Goal: Information Seeking & Learning: Learn about a topic

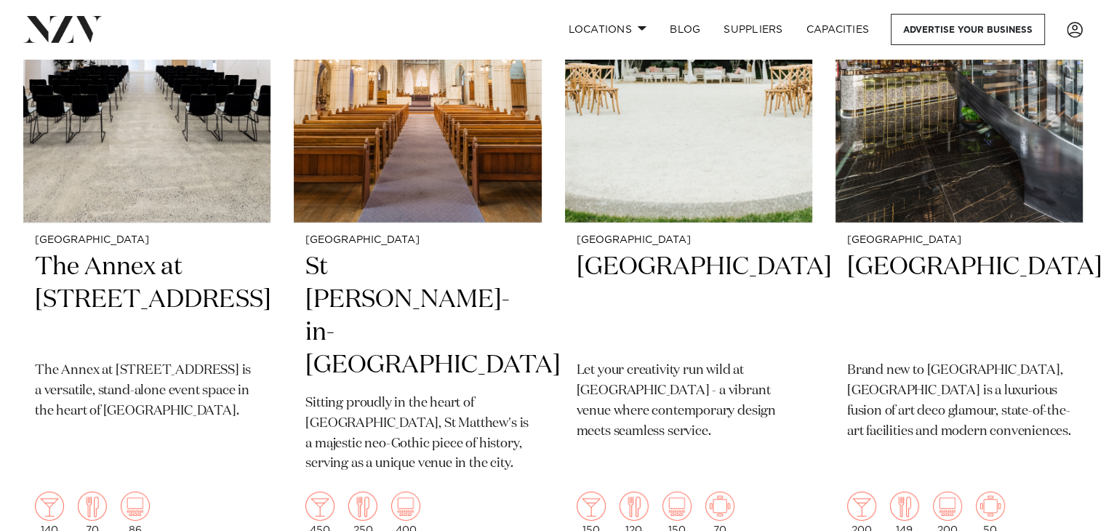
scroll to position [3991, 0]
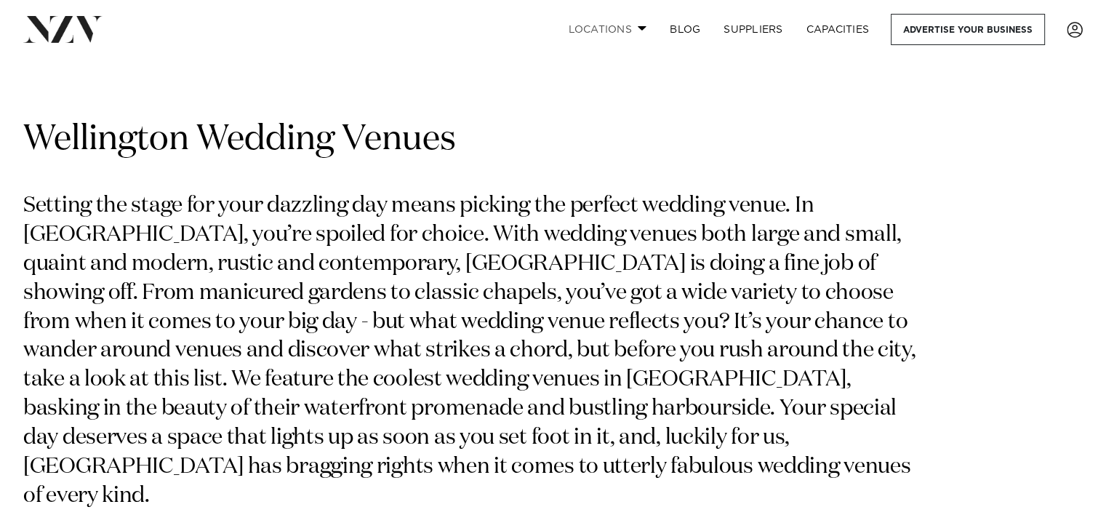
click at [625, 22] on link "Locations" at bounding box center [607, 29] width 102 height 31
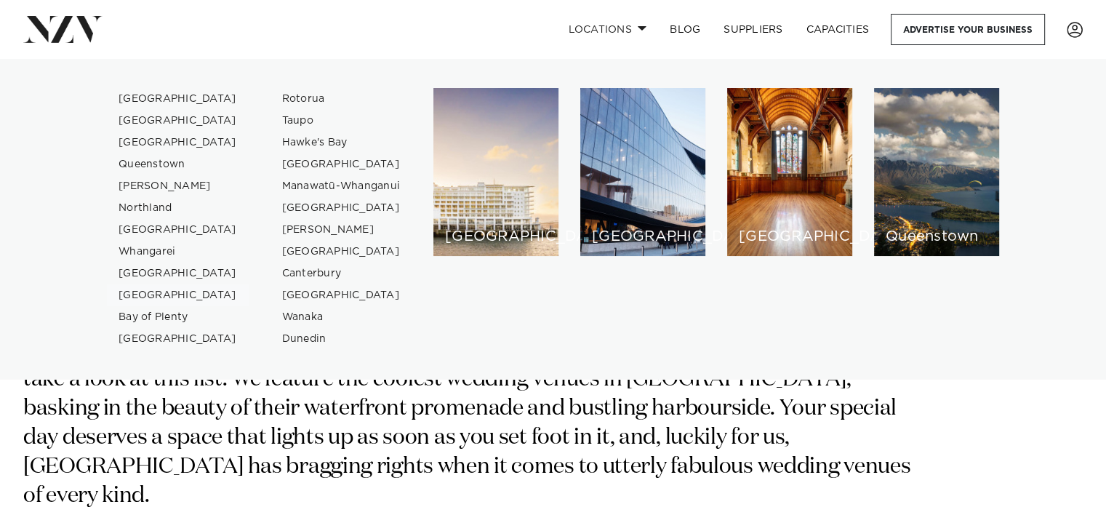
click at [145, 295] on link "[GEOGRAPHIC_DATA]" at bounding box center [178, 295] width 142 height 22
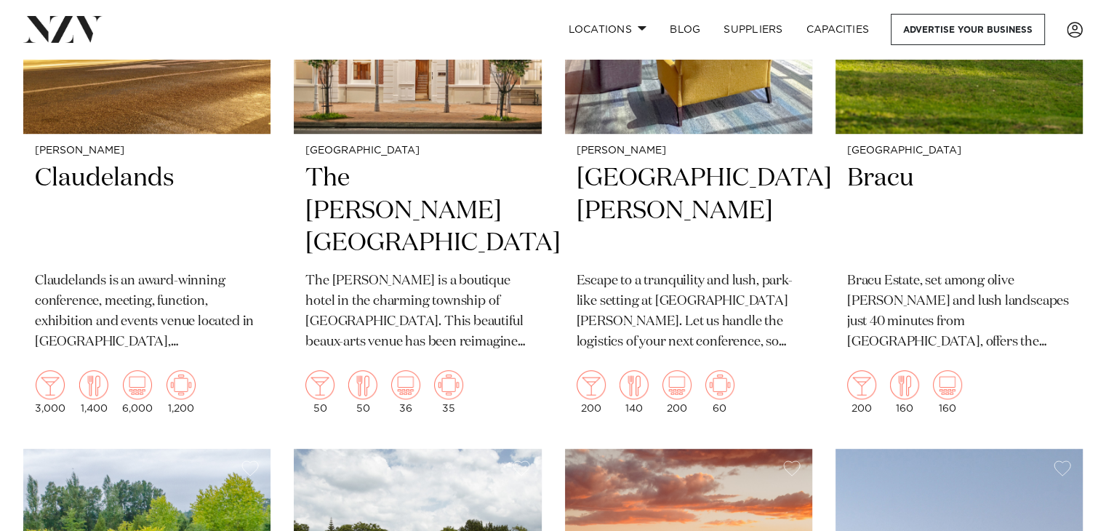
scroll to position [625, 0]
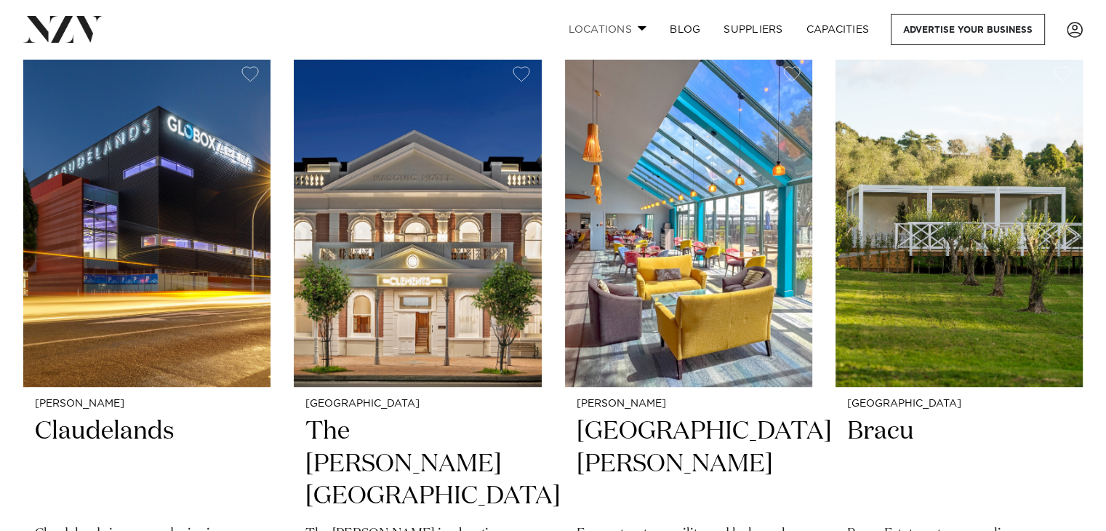
click at [649, 28] on link "Locations" at bounding box center [607, 29] width 102 height 31
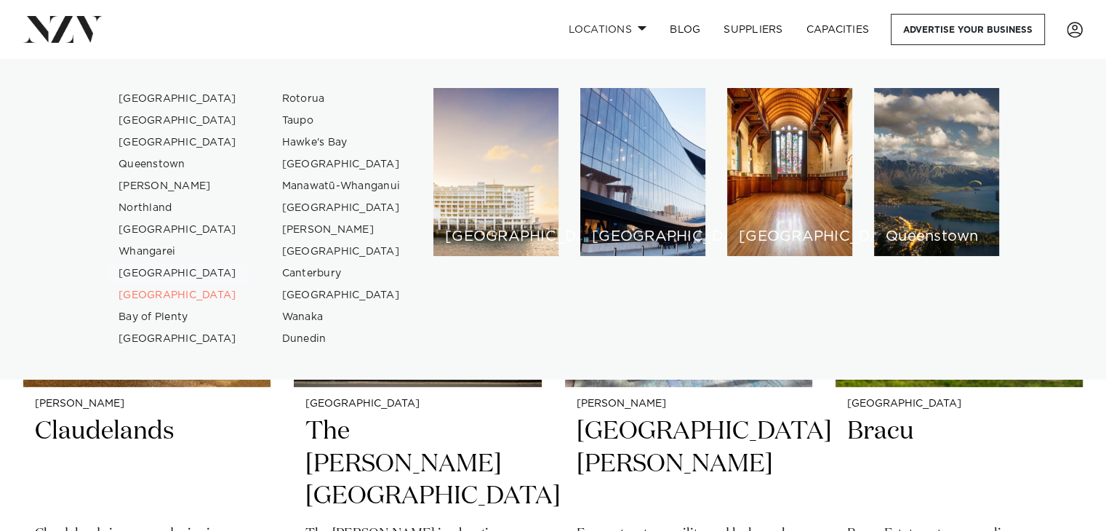
click at [155, 274] on link "[GEOGRAPHIC_DATA]" at bounding box center [178, 274] width 142 height 22
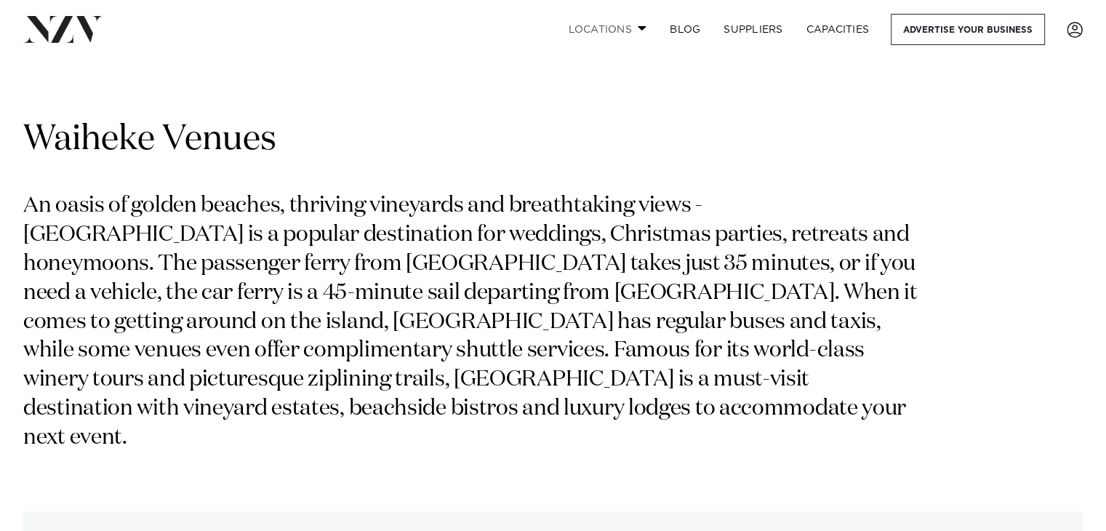
click at [641, 27] on span at bounding box center [642, 27] width 9 height 5
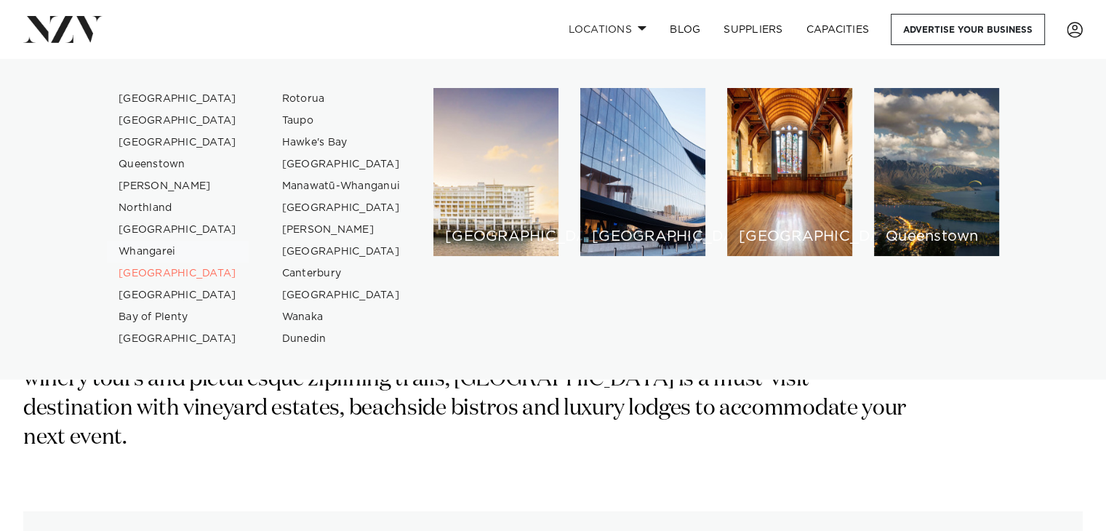
click at [146, 254] on link "Whangarei" at bounding box center [178, 252] width 142 height 22
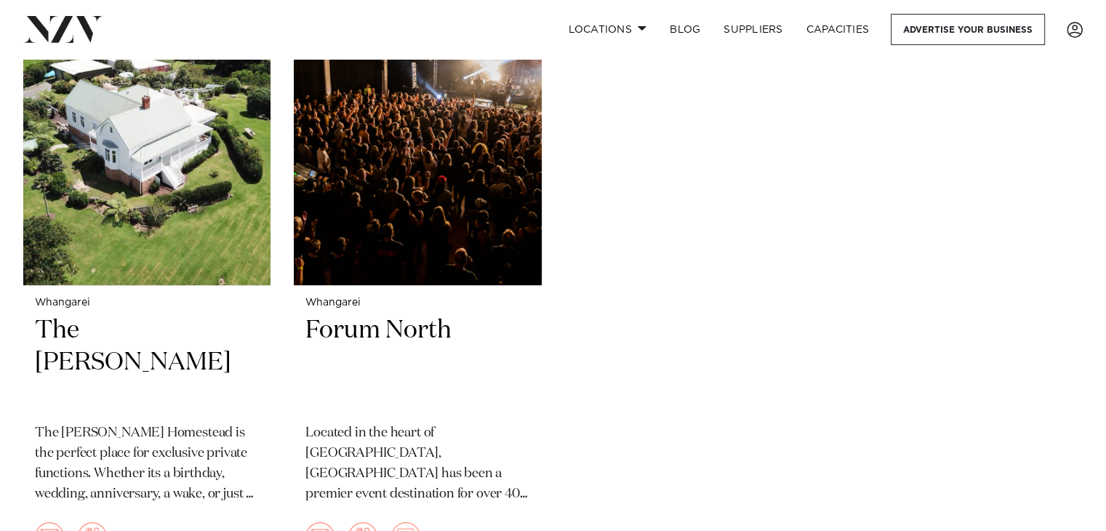
scroll to position [364, 0]
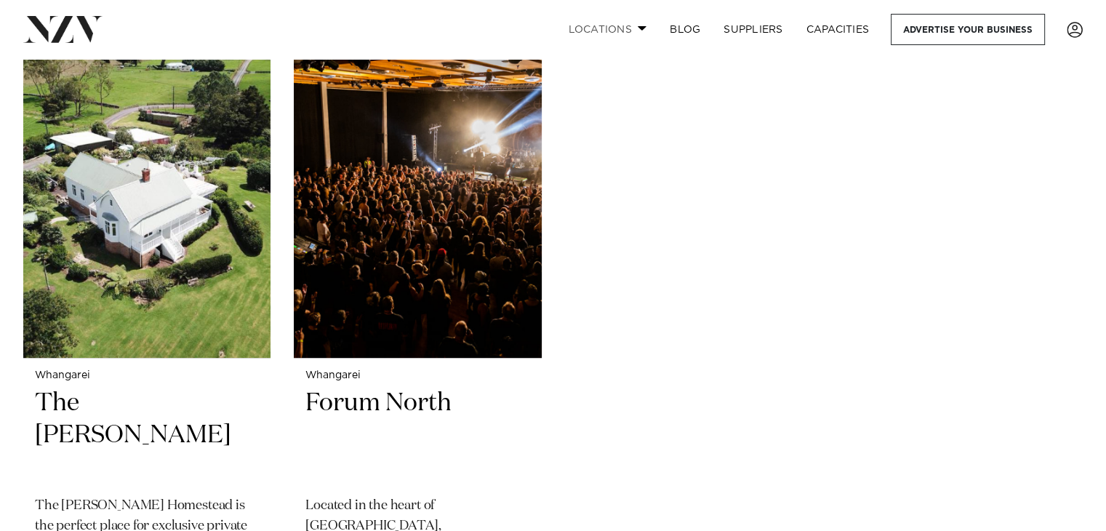
click at [606, 21] on link "Locations" at bounding box center [607, 29] width 102 height 31
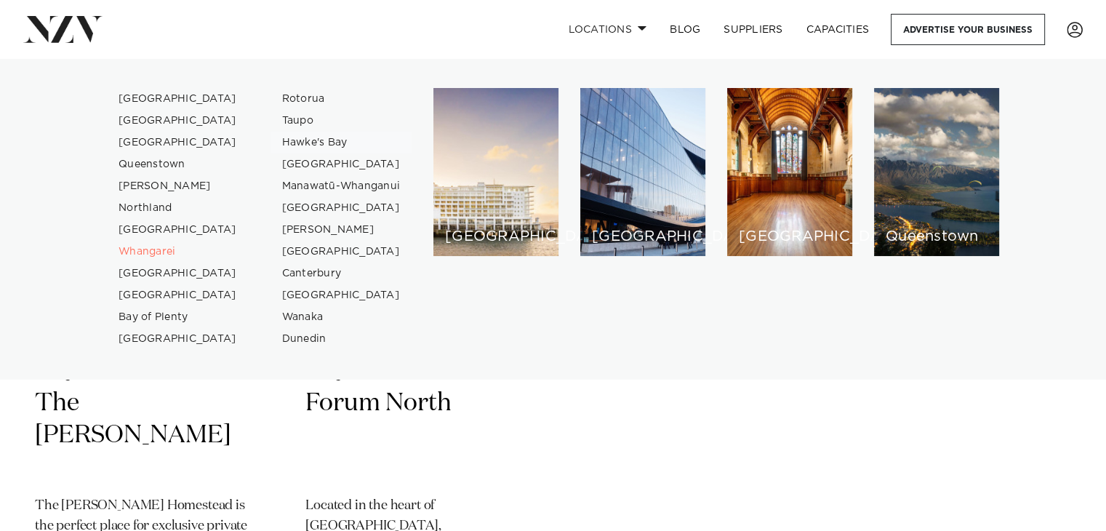
click at [319, 140] on link "Hawke's Bay" at bounding box center [342, 143] width 142 height 22
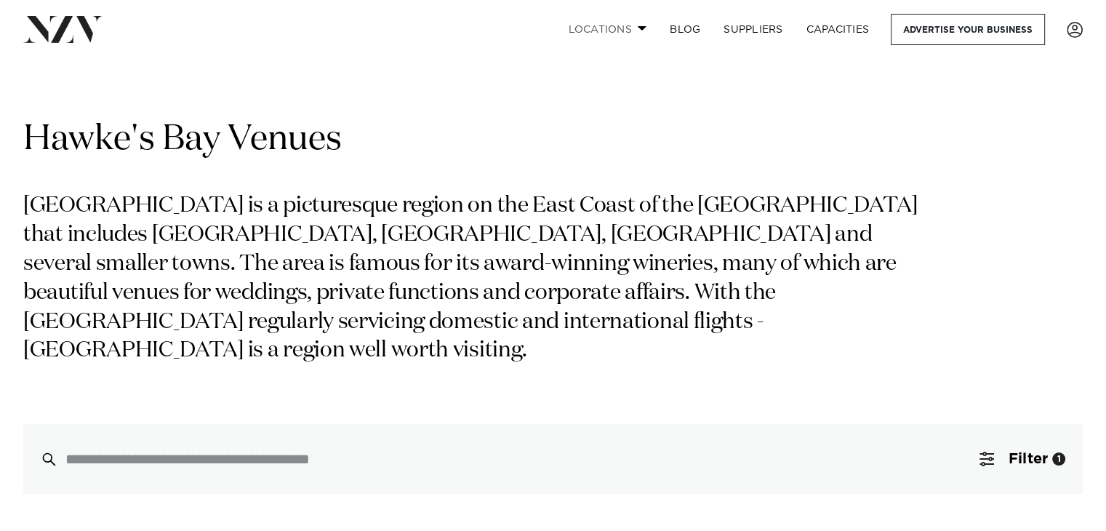
click at [639, 29] on span at bounding box center [642, 27] width 9 height 5
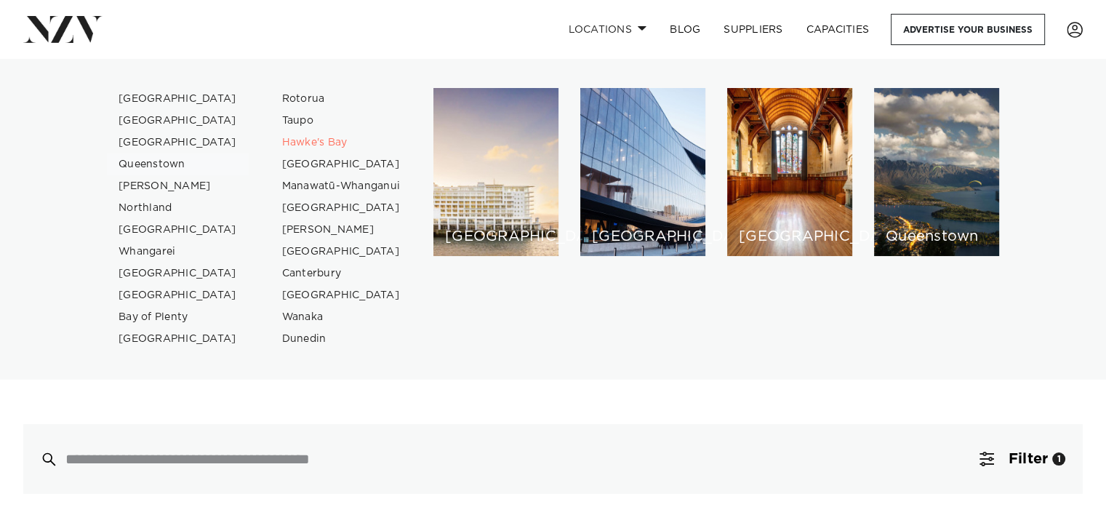
click at [148, 162] on link "Queenstown" at bounding box center [178, 164] width 142 height 22
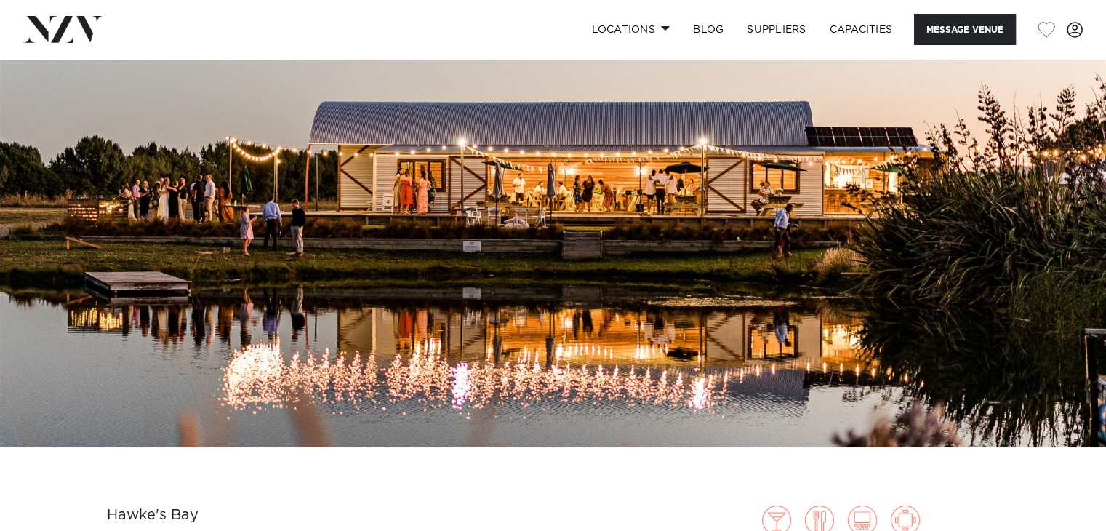
scroll to position [73, 0]
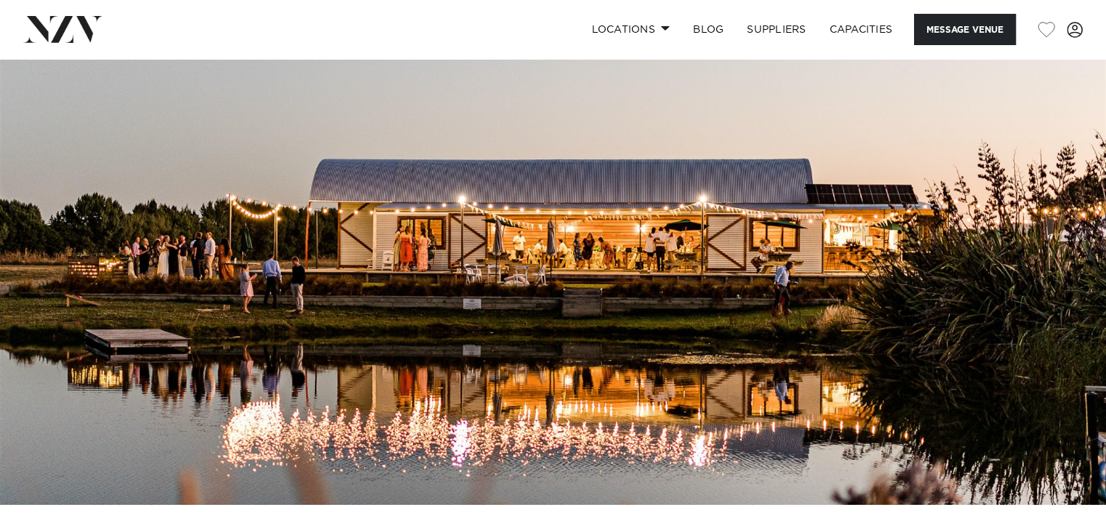
click at [990, 268] on img at bounding box center [553, 245] width 1106 height 519
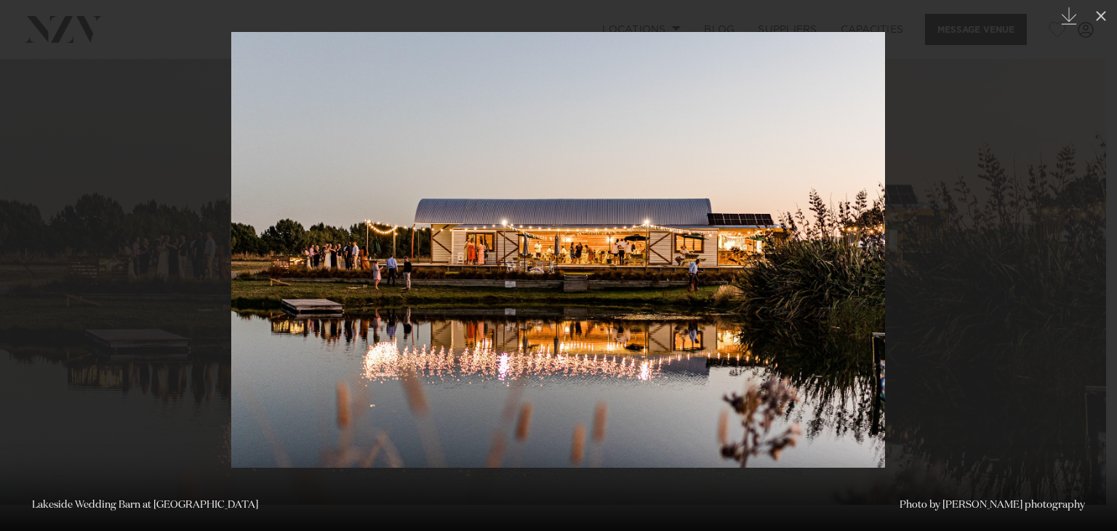
click at [157, 92] on div at bounding box center [558, 265] width 1117 height 531
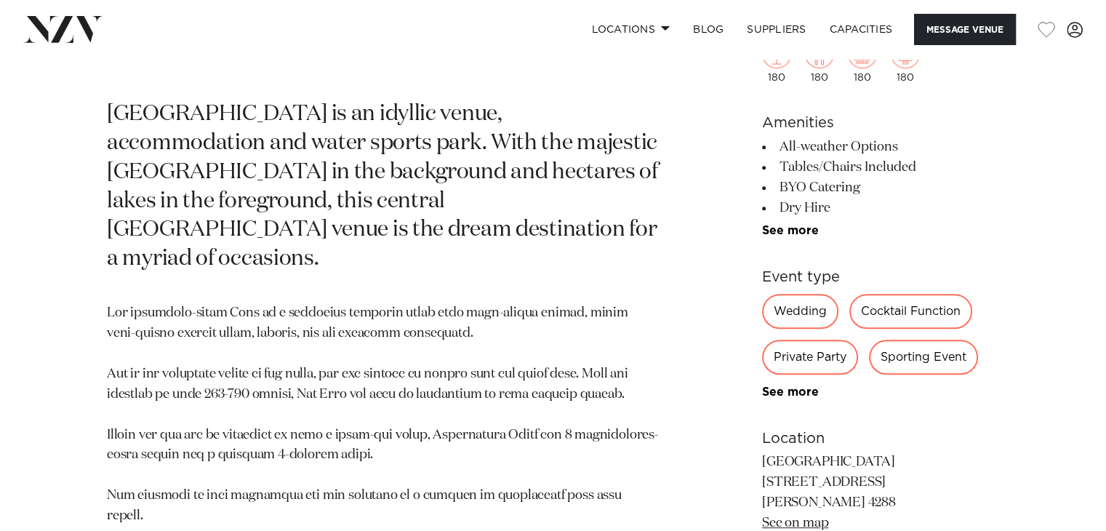
scroll to position [655, 0]
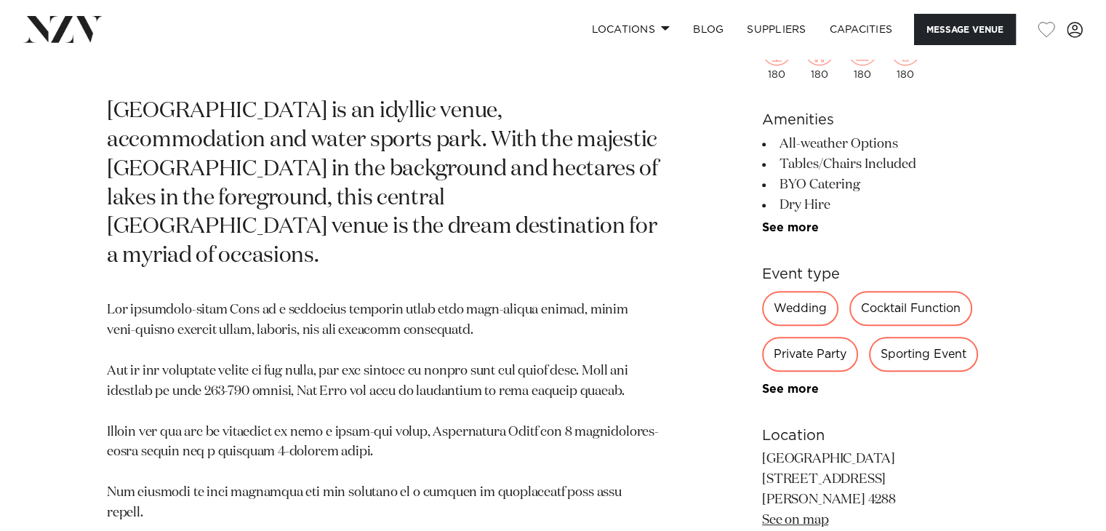
drag, startPoint x: 858, startPoint y: 156, endPoint x: 745, endPoint y: 161, distance: 112.8
click at [736, 158] on div "Hawke's Bay Backpaddock Lakes Backpaddock Lakes is an idyllic venue, accommodat…" at bounding box center [553, 342] width 1083 height 722
click at [860, 195] on li "Dry Hire" at bounding box center [880, 205] width 237 height 20
drag, startPoint x: 828, startPoint y: 187, endPoint x: 756, endPoint y: 188, distance: 72.7
click at [760, 189] on div "Hawke's Bay Backpaddock Lakes Backpaddock Lakes is an idyllic venue, accommodat…" at bounding box center [553, 342] width 1083 height 722
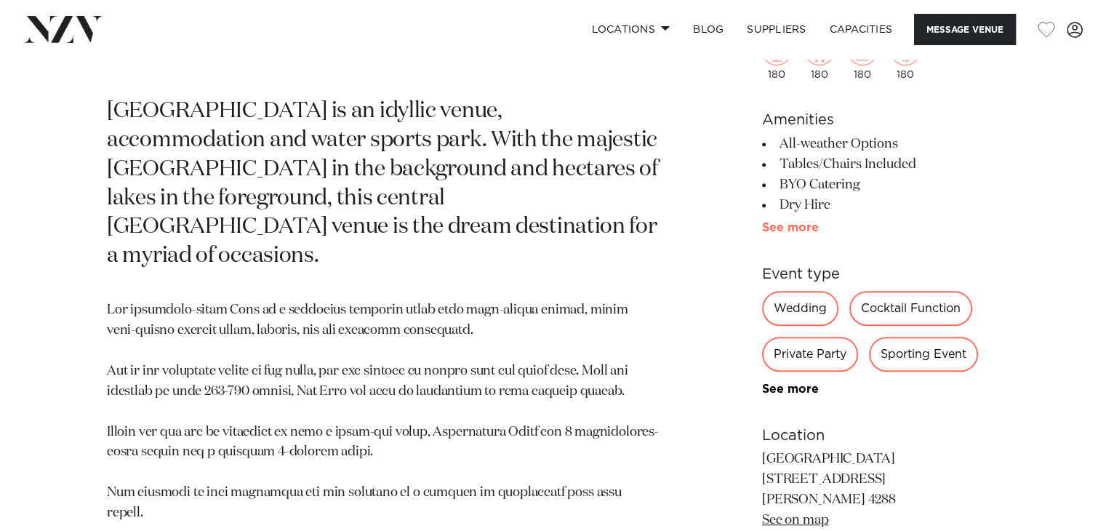
click at [803, 222] on link "See more" at bounding box center [818, 228] width 113 height 12
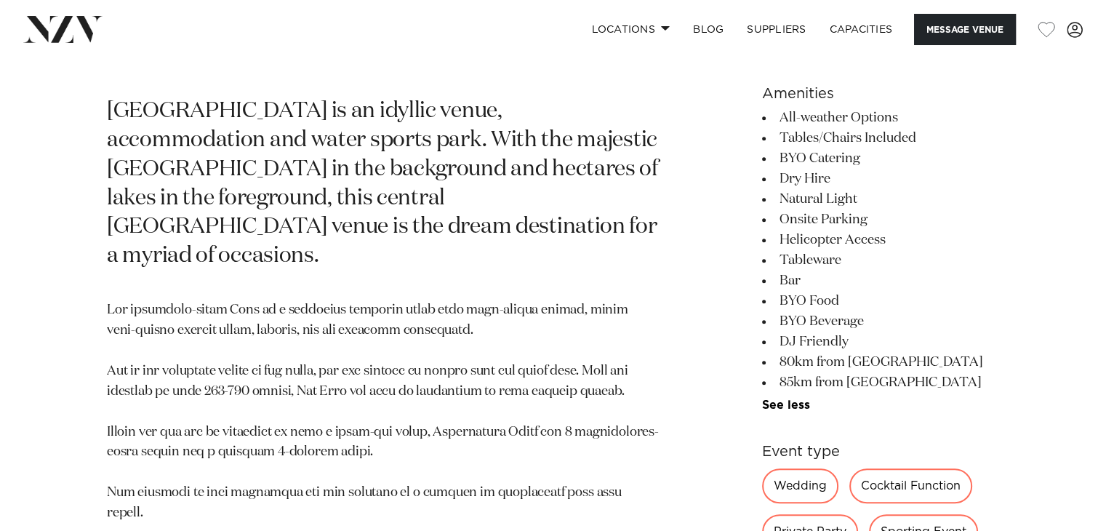
click at [879, 263] on li "Tableware" at bounding box center [880, 260] width 237 height 20
drag, startPoint x: 773, startPoint y: 303, endPoint x: 854, endPoint y: 299, distance: 80.8
click at [854, 299] on li "BYO Food" at bounding box center [880, 301] width 237 height 20
click at [785, 327] on li "BYO Beverage" at bounding box center [880, 321] width 237 height 20
drag, startPoint x: 783, startPoint y: 327, endPoint x: 896, endPoint y: 326, distance: 112.7
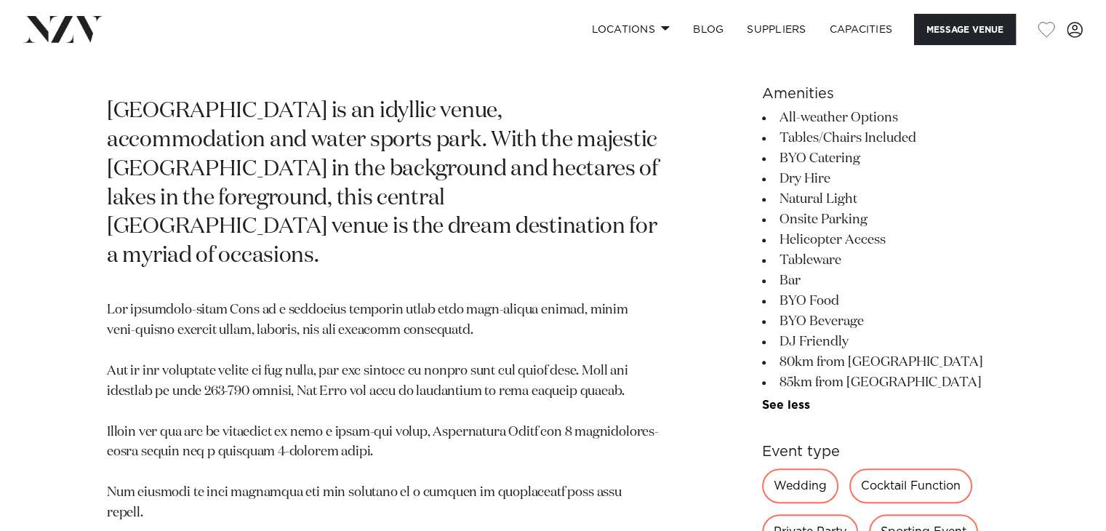
click at [887, 326] on li "BYO Beverage" at bounding box center [880, 321] width 237 height 20
click at [899, 329] on li "BYO Beverage" at bounding box center [880, 321] width 237 height 20
drag, startPoint x: 897, startPoint y: 239, endPoint x: 753, endPoint y: 244, distance: 143.4
click at [753, 244] on div "Hawke's Bay Backpaddock Lakes Backpaddock Lakes is an idyllic venue, accommodat…" at bounding box center [553, 431] width 1083 height 900
click at [879, 265] on li "Tableware" at bounding box center [880, 260] width 237 height 20
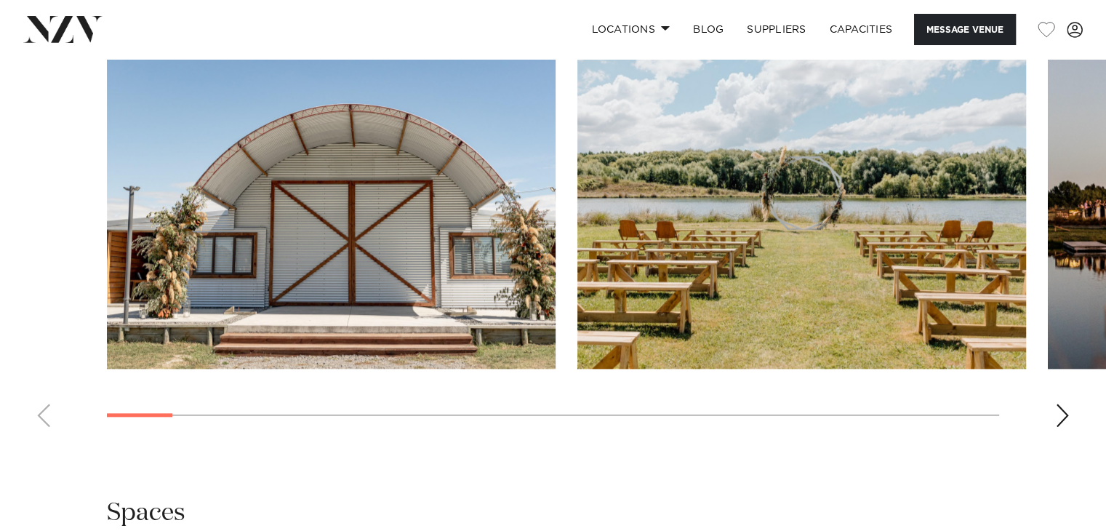
scroll to position [1600, 0]
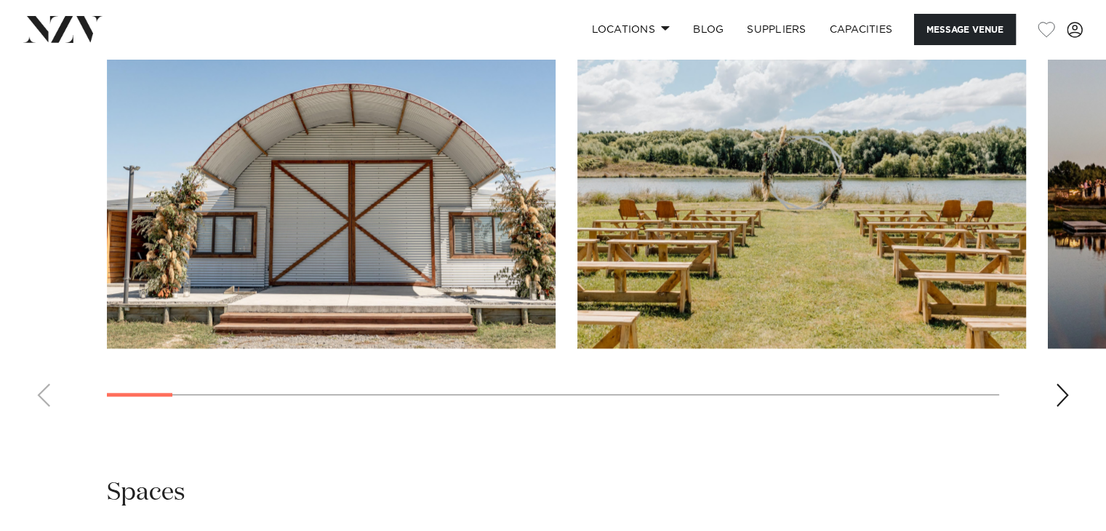
click at [1058, 385] on div "Next slide" at bounding box center [1062, 394] width 15 height 23
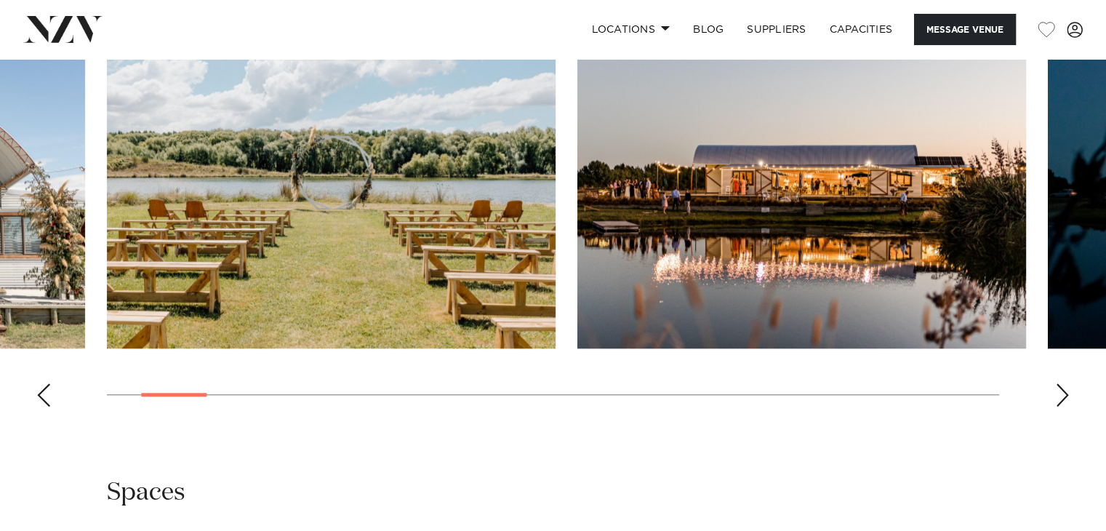
click at [1062, 395] on div "Next slide" at bounding box center [1062, 394] width 15 height 23
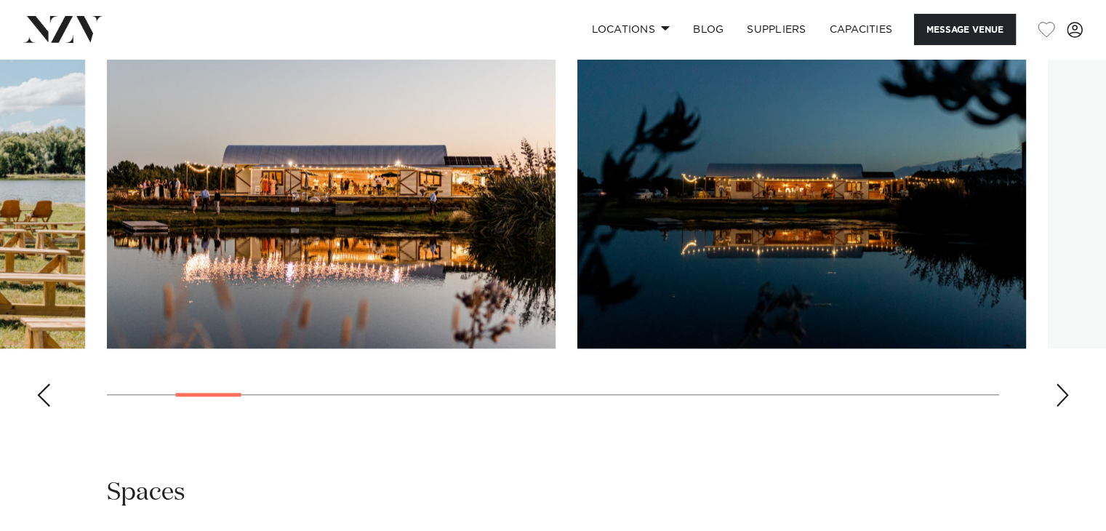
click at [1062, 395] on div "Next slide" at bounding box center [1062, 394] width 15 height 23
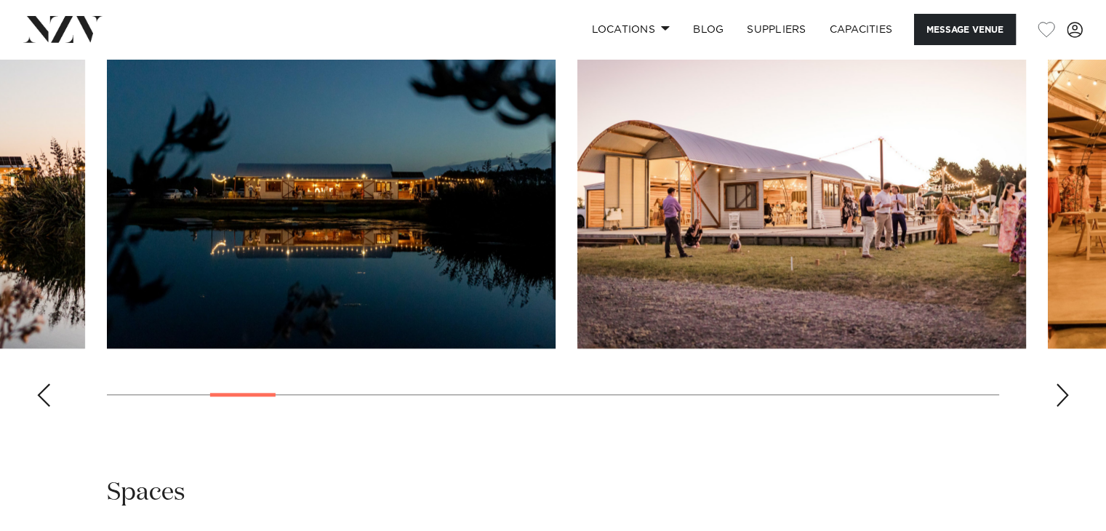
click at [1062, 395] on div "Next slide" at bounding box center [1062, 394] width 15 height 23
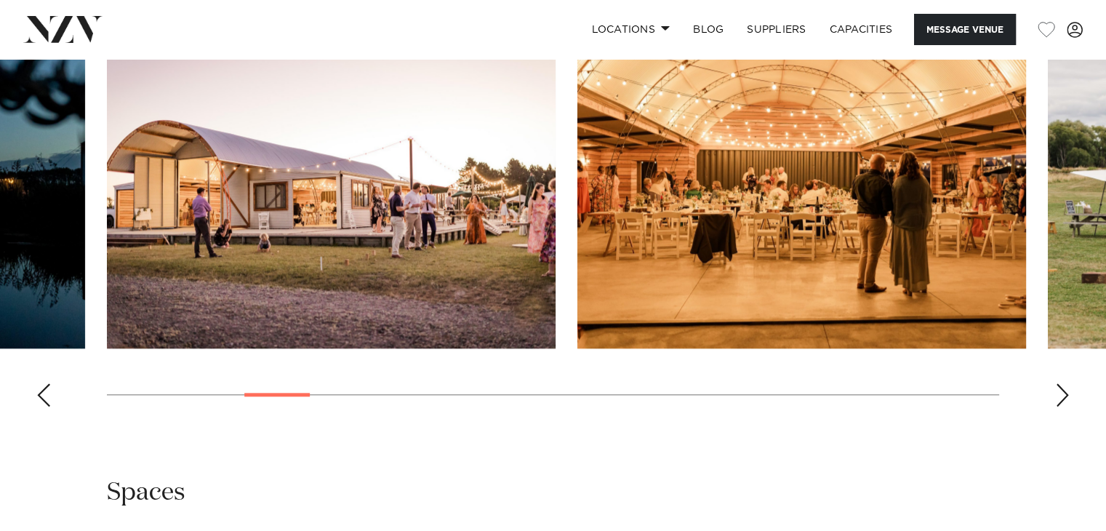
click at [1062, 395] on div "Next slide" at bounding box center [1062, 394] width 15 height 23
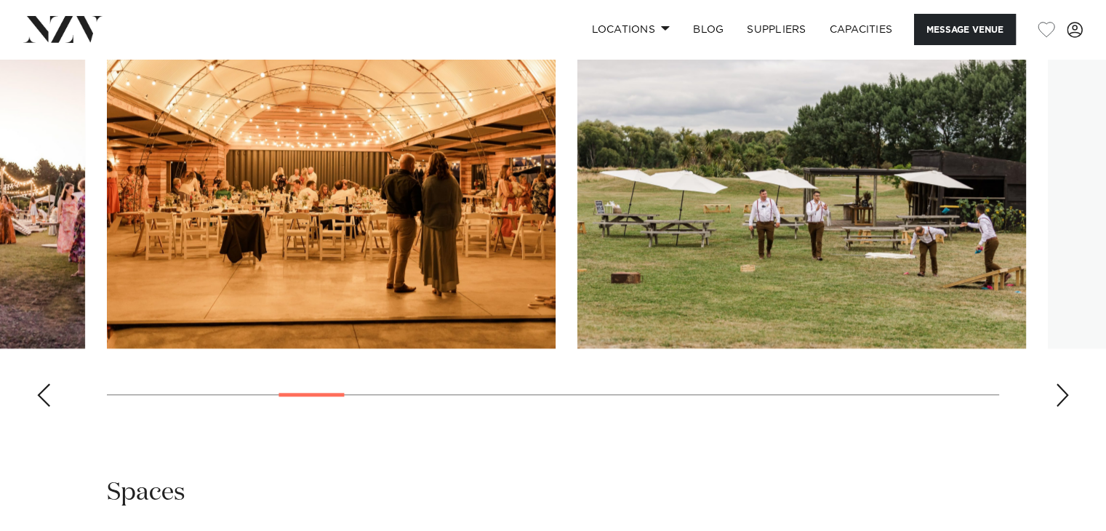
click at [1062, 395] on div "Next slide" at bounding box center [1062, 394] width 15 height 23
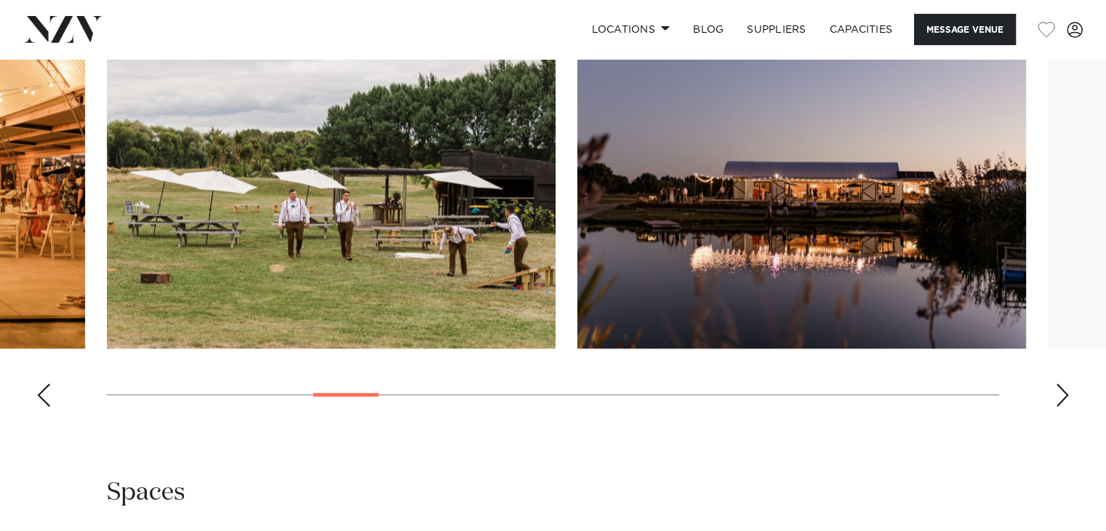
click at [1062, 395] on div "Next slide" at bounding box center [1062, 394] width 15 height 23
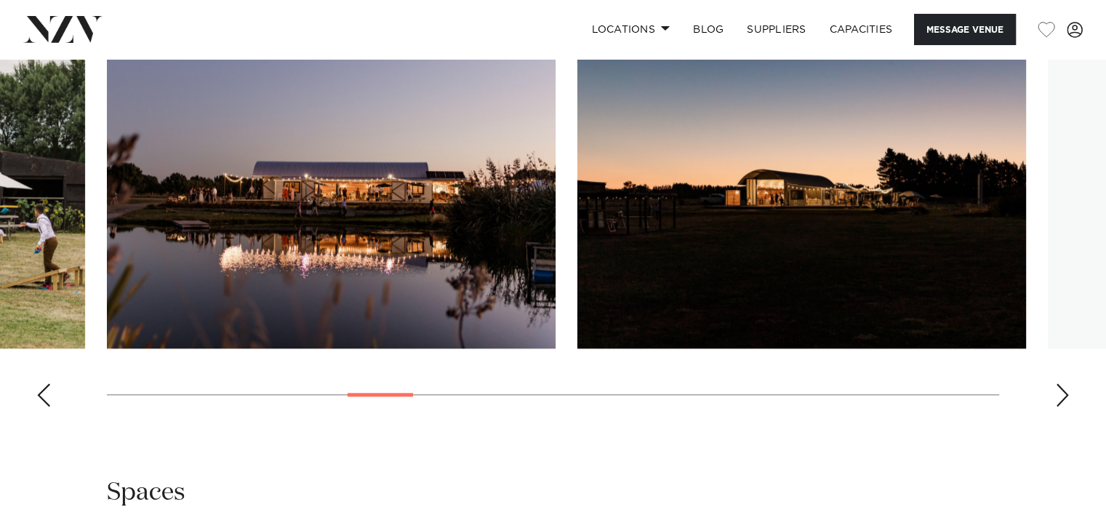
click at [1062, 395] on div "Next slide" at bounding box center [1062, 394] width 15 height 23
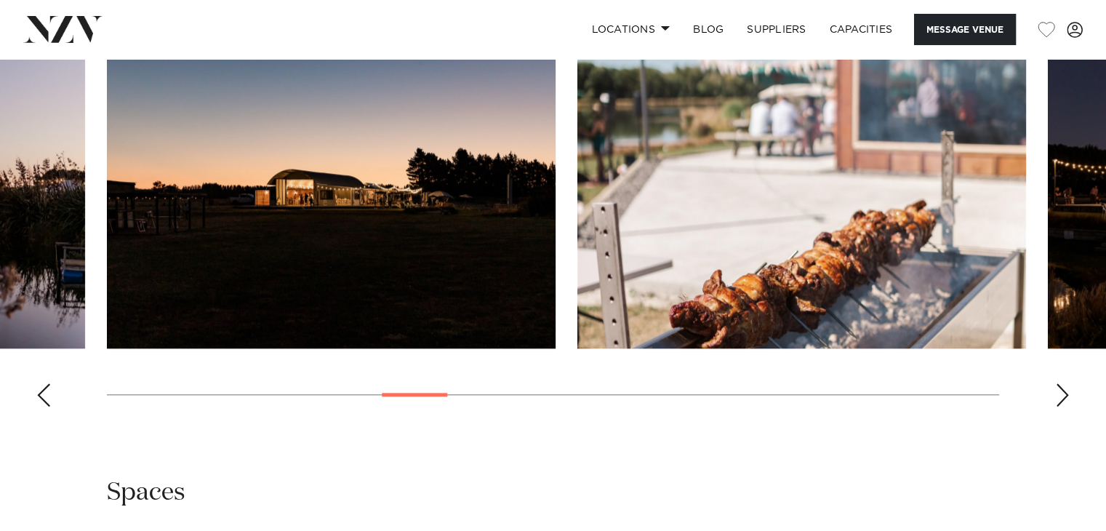
click at [1062, 395] on div "Next slide" at bounding box center [1062, 394] width 15 height 23
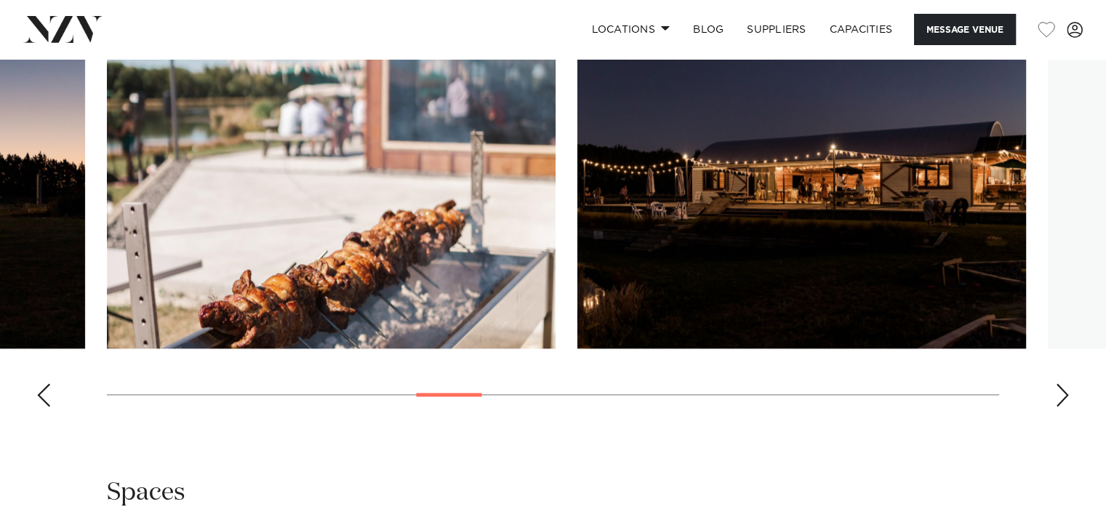
click at [1062, 395] on div "Next slide" at bounding box center [1062, 394] width 15 height 23
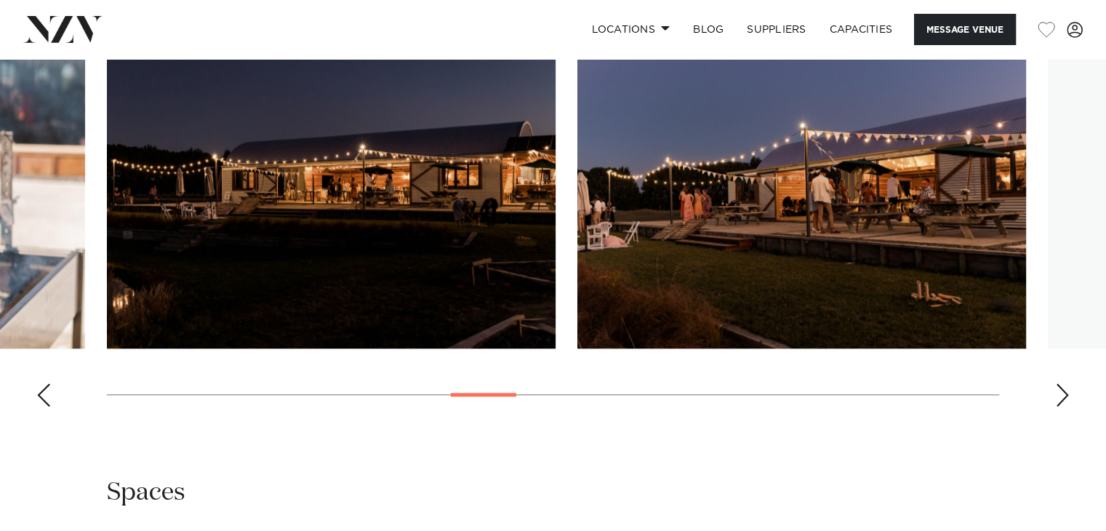
click at [1062, 395] on div "Next slide" at bounding box center [1062, 394] width 15 height 23
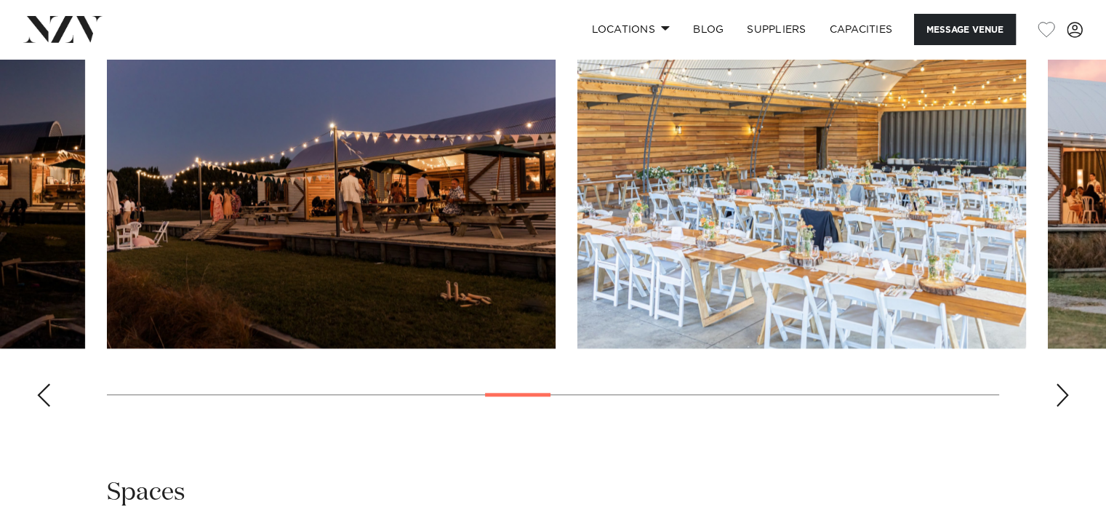
click at [1062, 395] on div "Next slide" at bounding box center [1062, 394] width 15 height 23
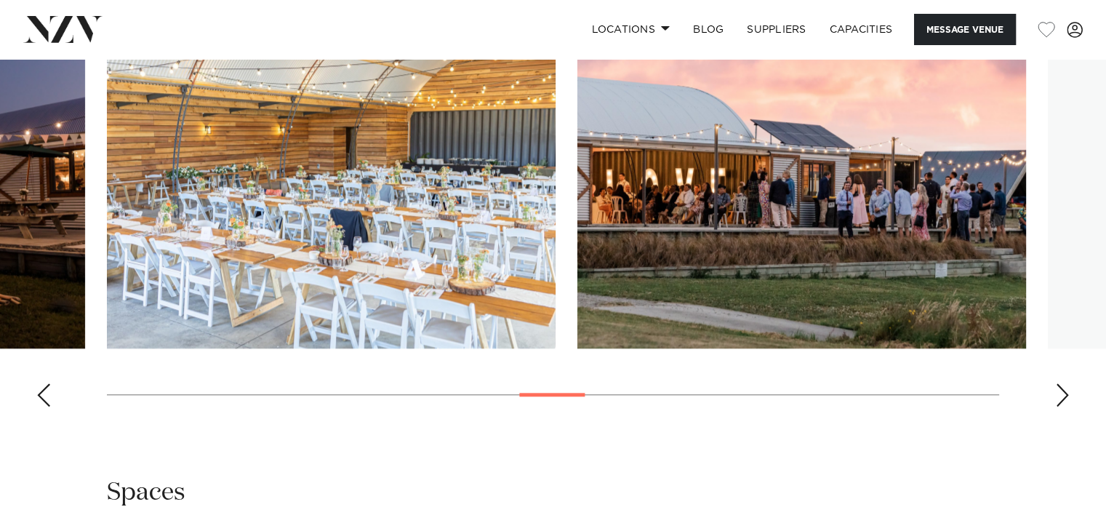
click at [1062, 395] on div "Next slide" at bounding box center [1062, 394] width 15 height 23
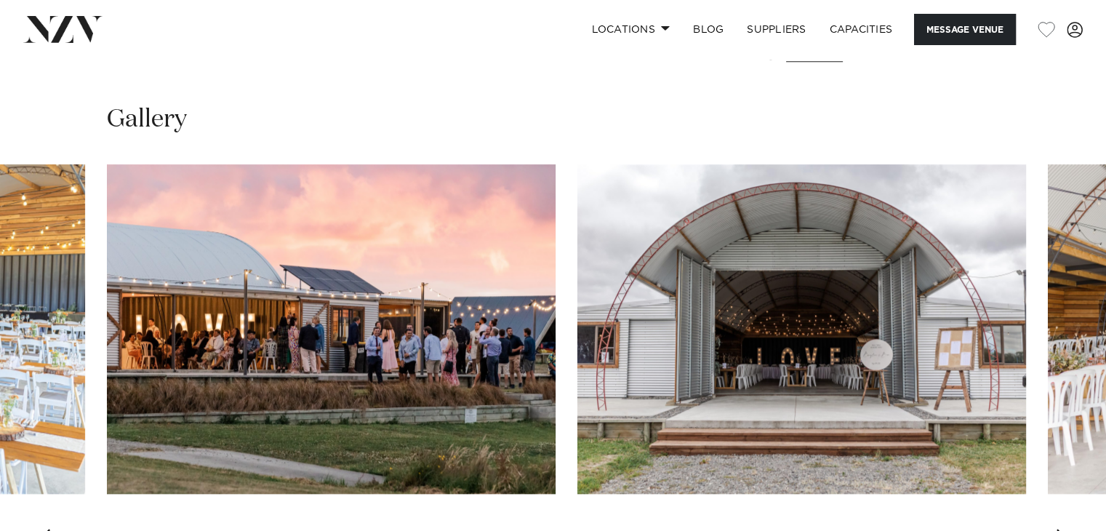
scroll to position [1527, 0]
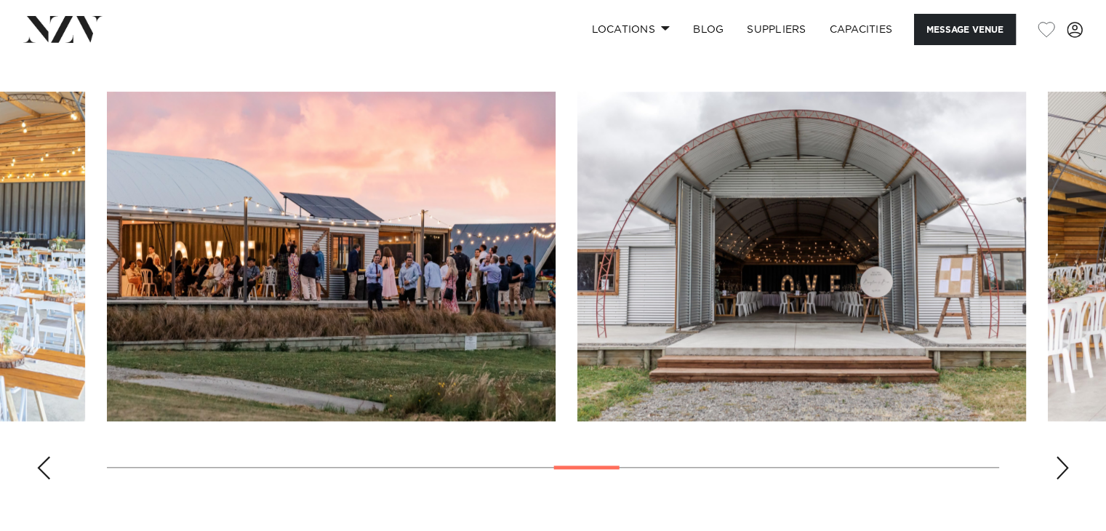
click at [23, 471] on swiper-container at bounding box center [553, 291] width 1106 height 399
click at [44, 469] on div "Previous slide" at bounding box center [43, 467] width 15 height 23
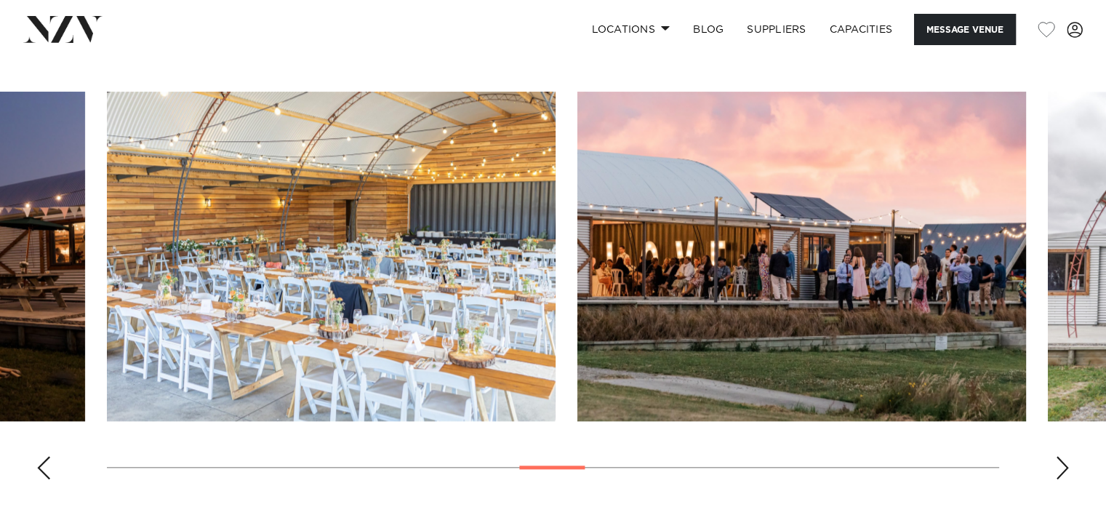
click at [57, 463] on swiper-container at bounding box center [553, 291] width 1106 height 399
click at [48, 466] on div "Previous slide" at bounding box center [43, 467] width 15 height 23
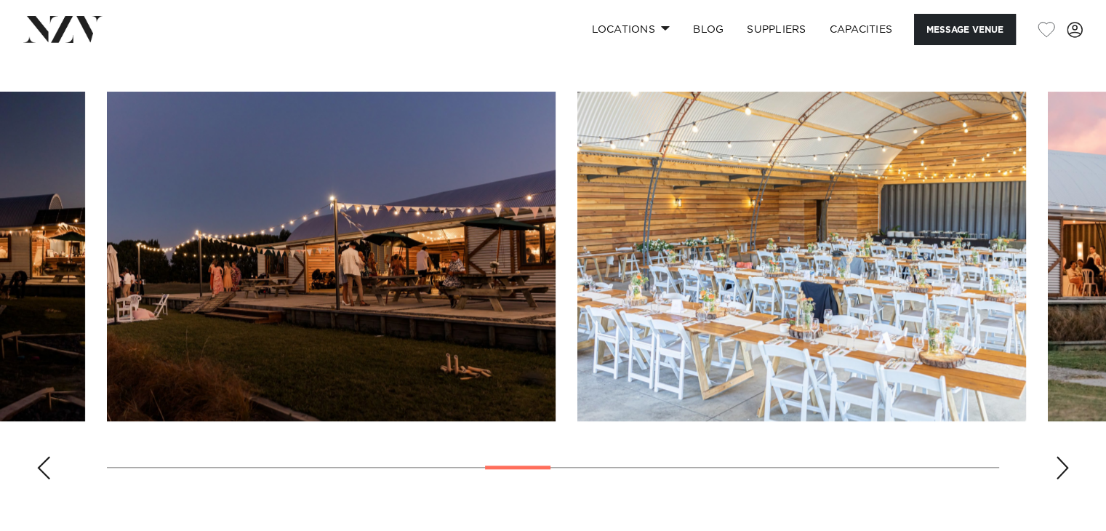
click at [47, 466] on div "Previous slide" at bounding box center [43, 467] width 15 height 23
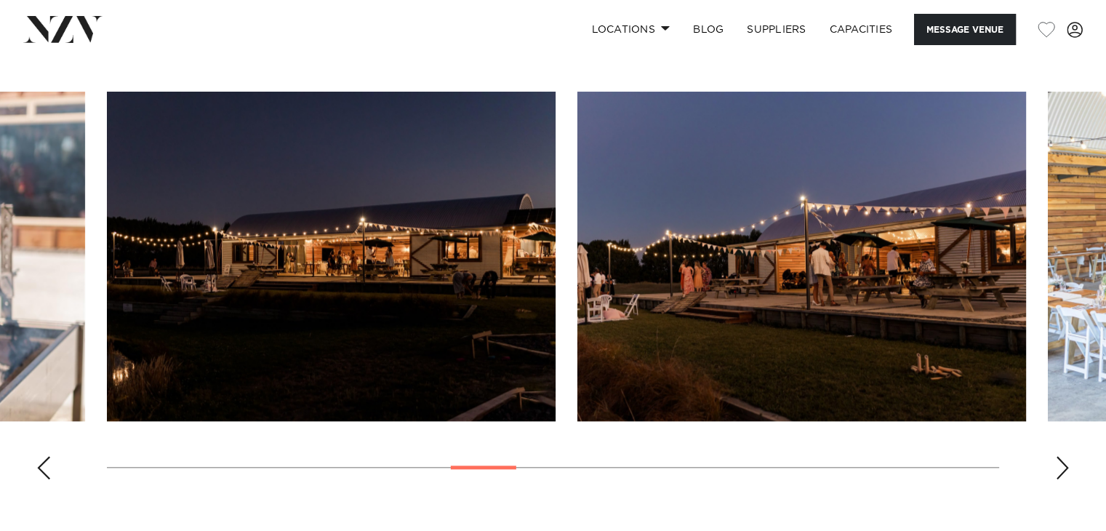
click at [47, 465] on div "Previous slide" at bounding box center [43, 467] width 15 height 23
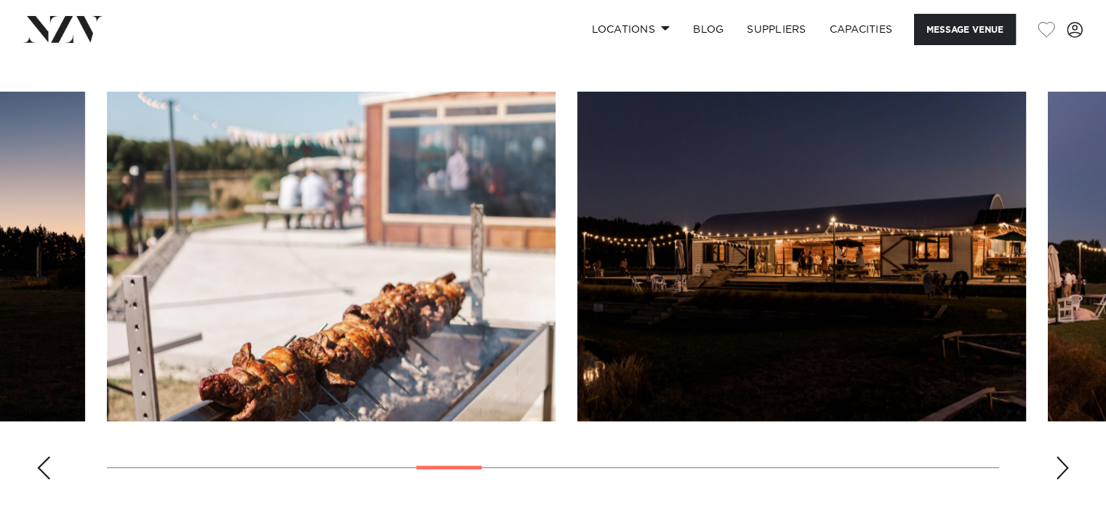
click at [47, 465] on div "Previous slide" at bounding box center [43, 467] width 15 height 23
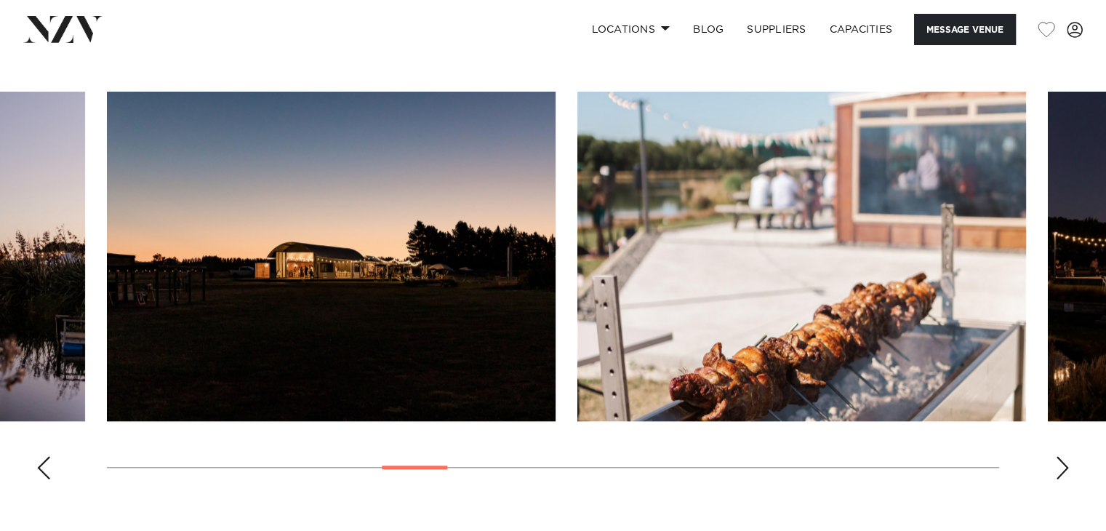
click at [47, 465] on div "Previous slide" at bounding box center [43, 467] width 15 height 23
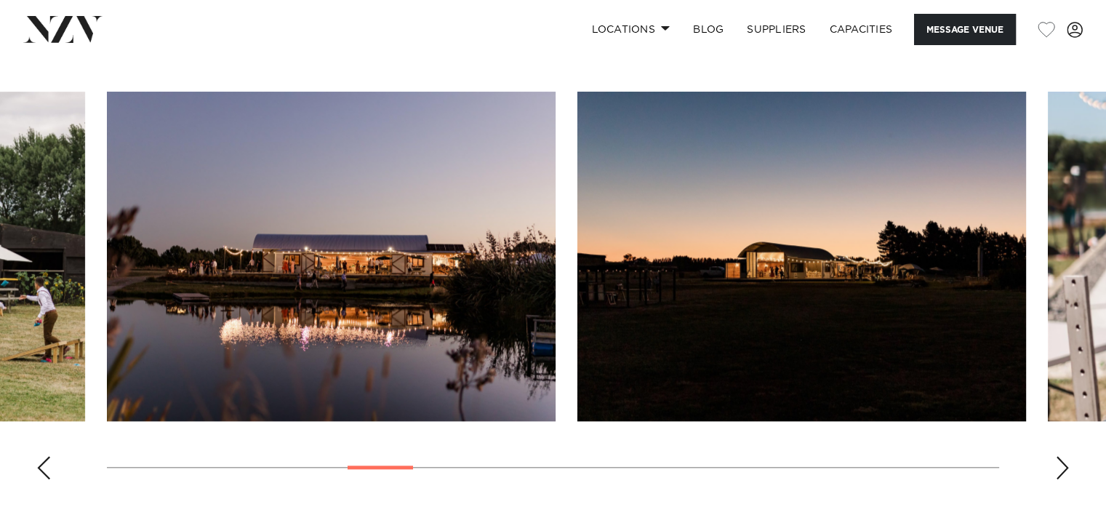
click at [47, 465] on div "Previous slide" at bounding box center [43, 467] width 15 height 23
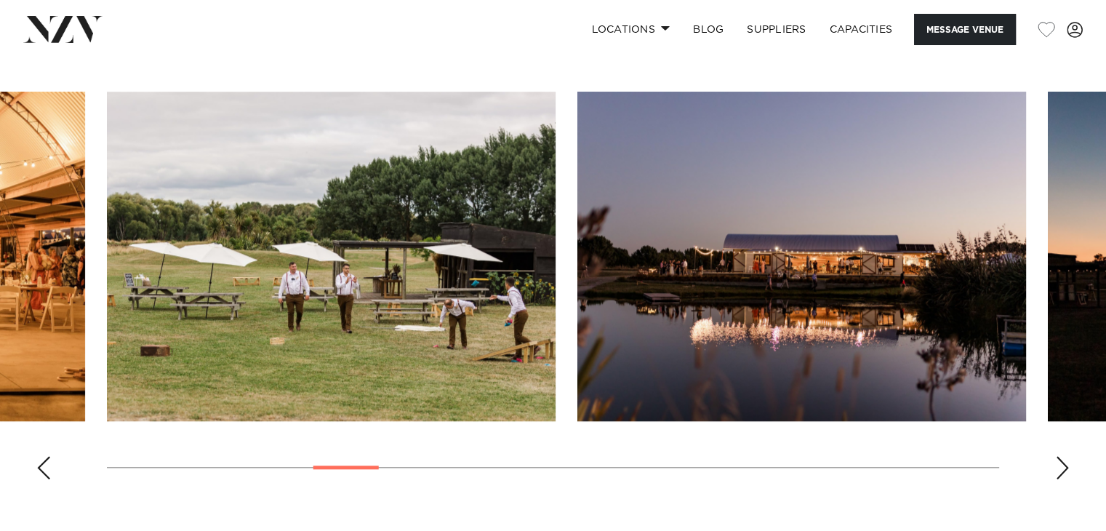
click at [47, 465] on div "Previous slide" at bounding box center [43, 467] width 15 height 23
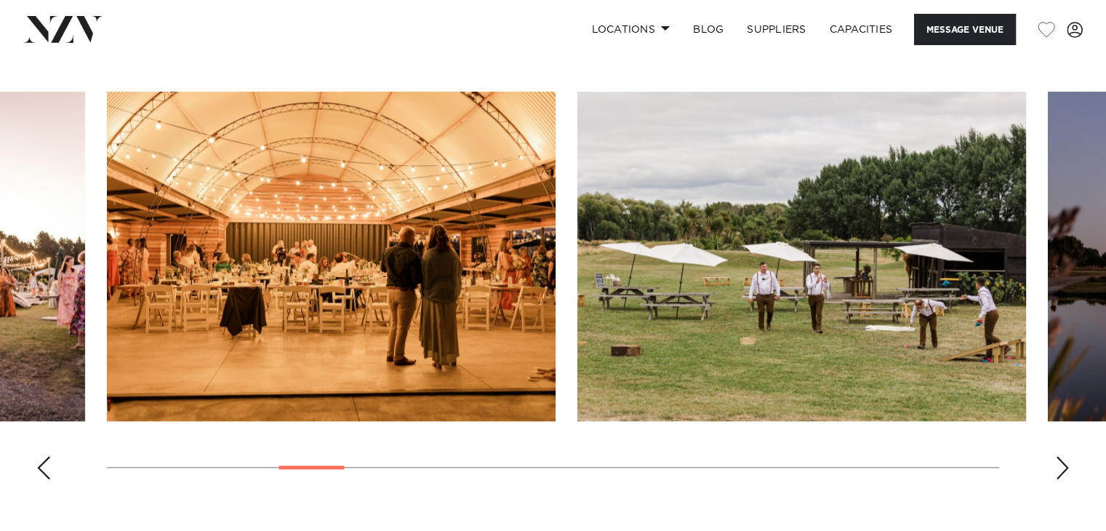
click at [47, 465] on div "Previous slide" at bounding box center [43, 467] width 15 height 23
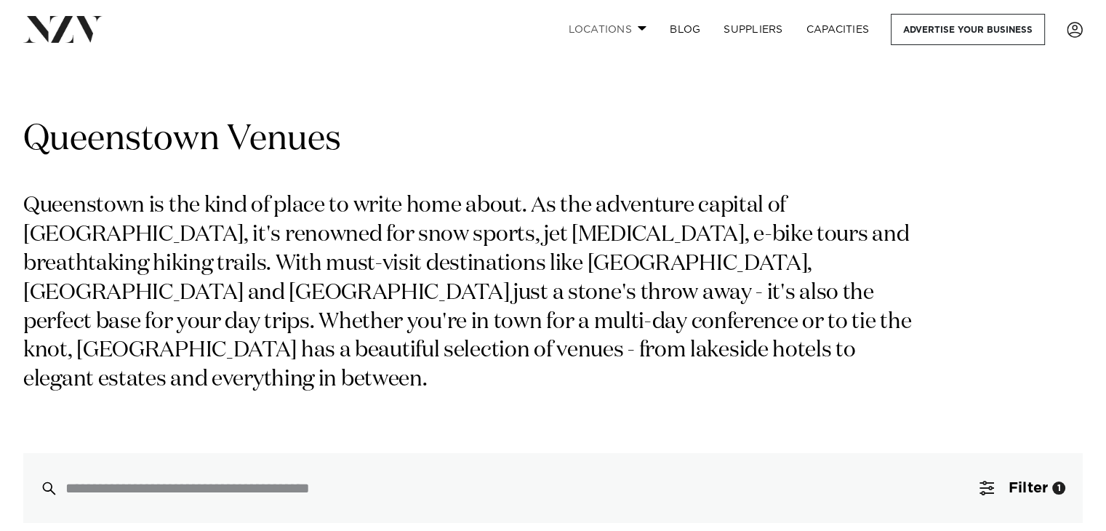
click at [644, 25] on link "Locations" at bounding box center [607, 29] width 102 height 31
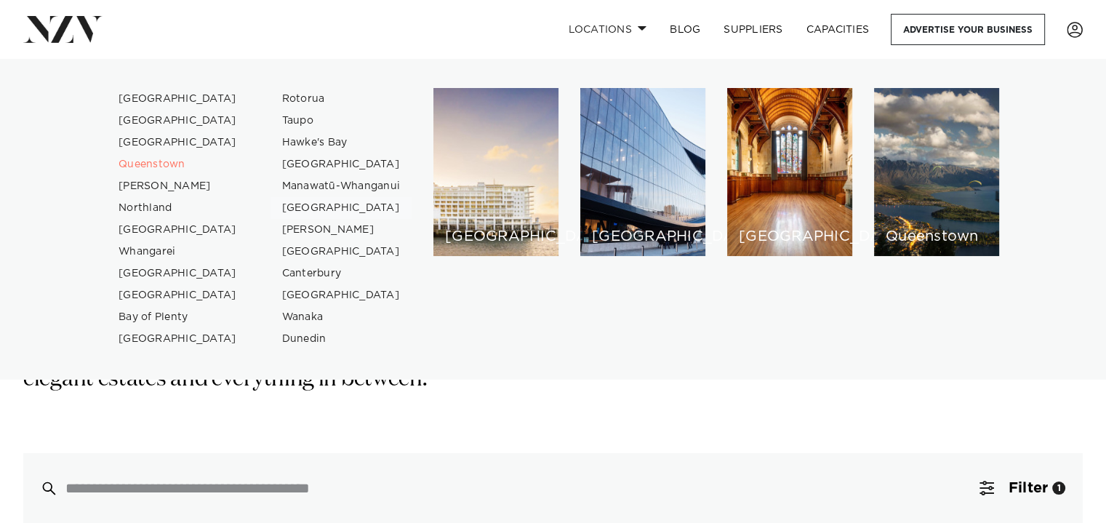
click at [331, 207] on link "[GEOGRAPHIC_DATA]" at bounding box center [342, 208] width 142 height 22
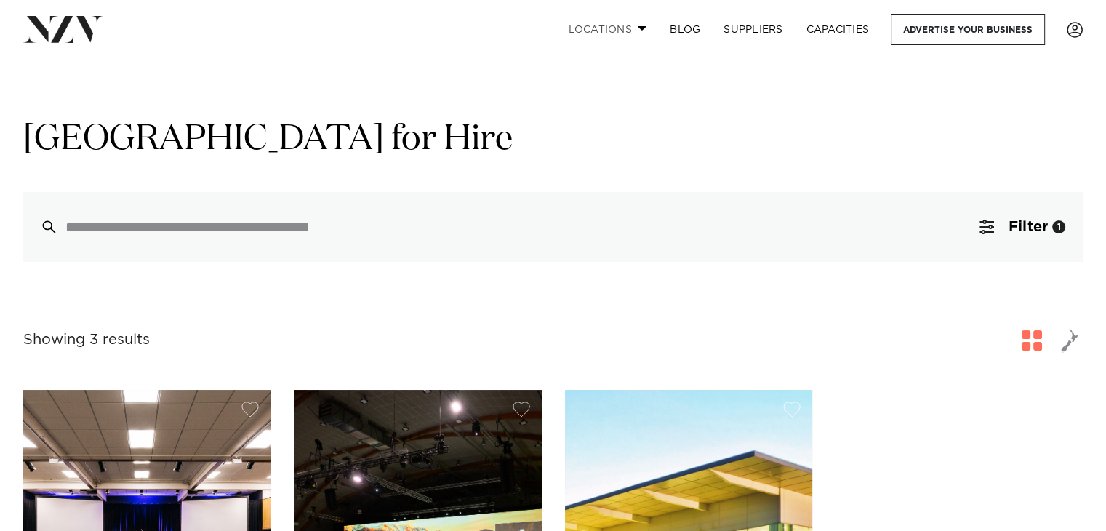
click at [639, 27] on span at bounding box center [642, 27] width 9 height 5
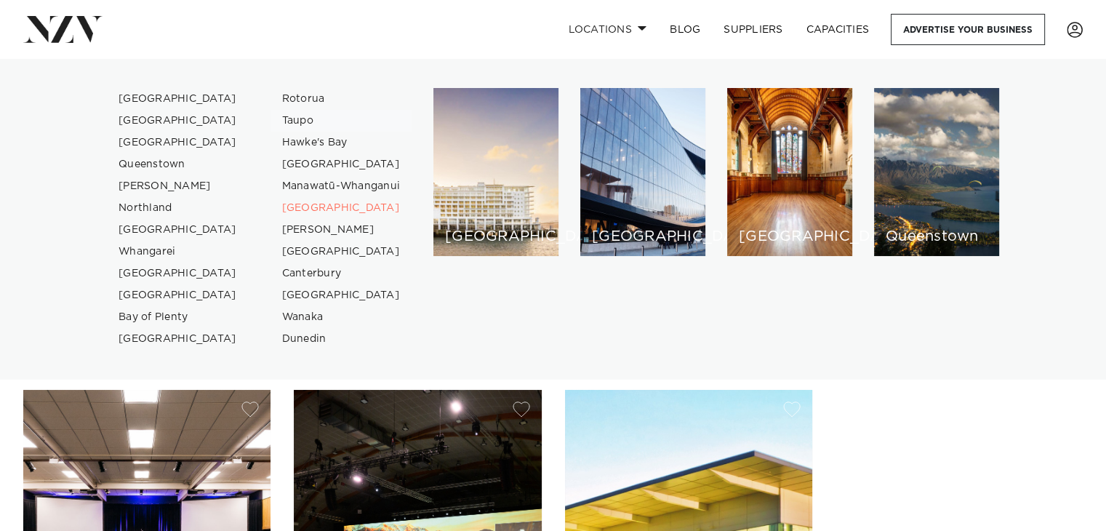
click at [295, 123] on link "Taupo" at bounding box center [342, 121] width 142 height 22
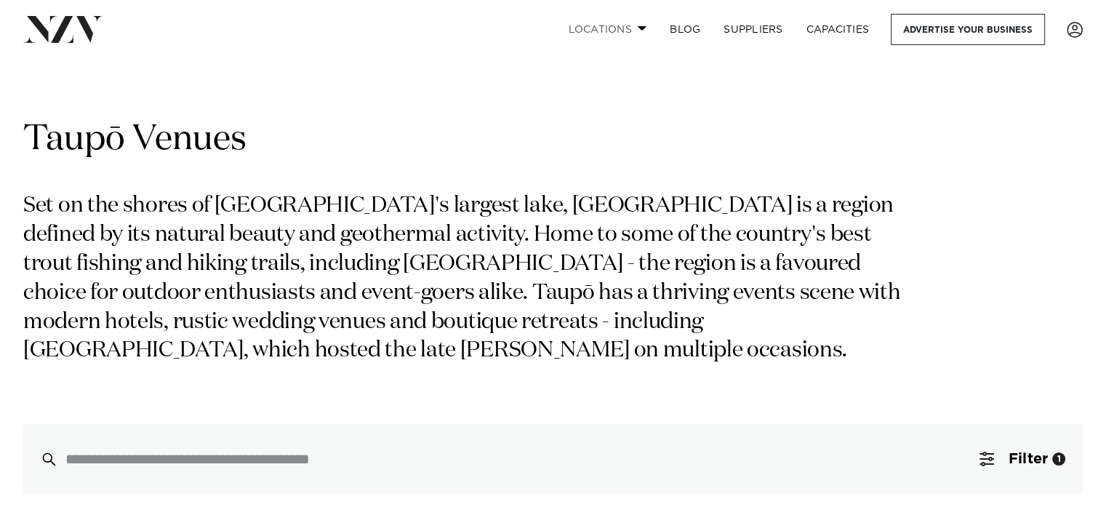
click at [612, 21] on link "Locations" at bounding box center [607, 29] width 102 height 31
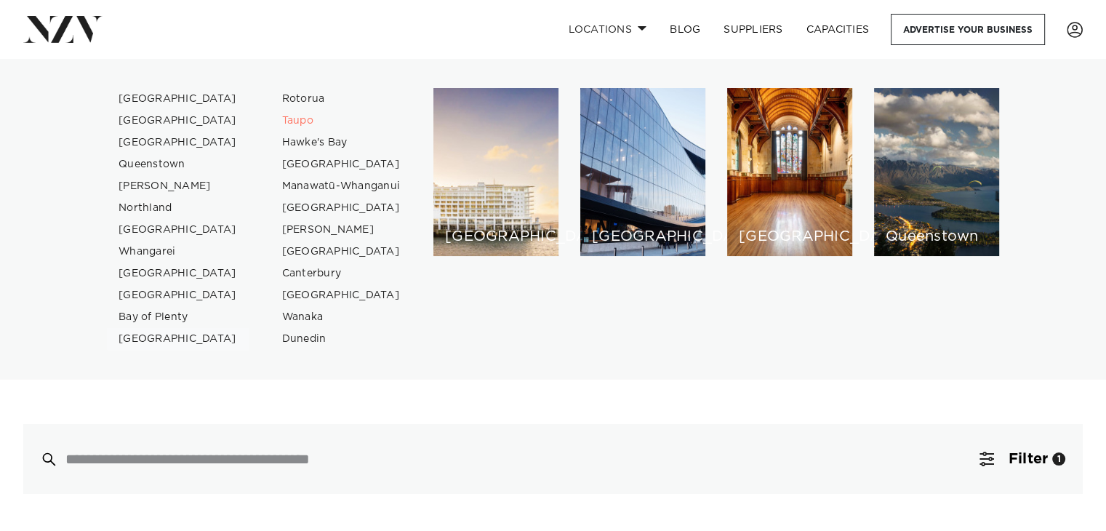
click at [147, 340] on link "[GEOGRAPHIC_DATA]" at bounding box center [178, 339] width 142 height 22
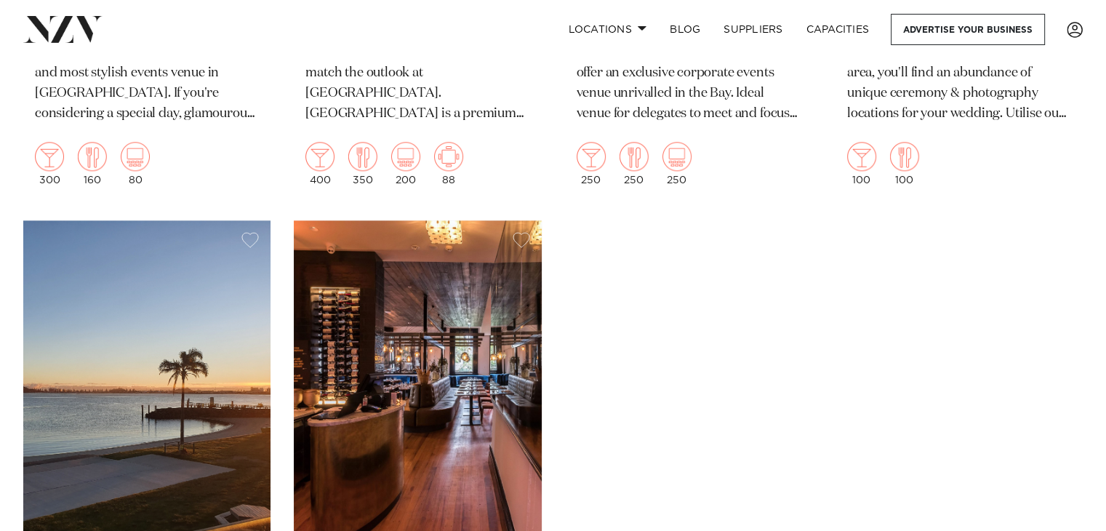
scroll to position [1818, 0]
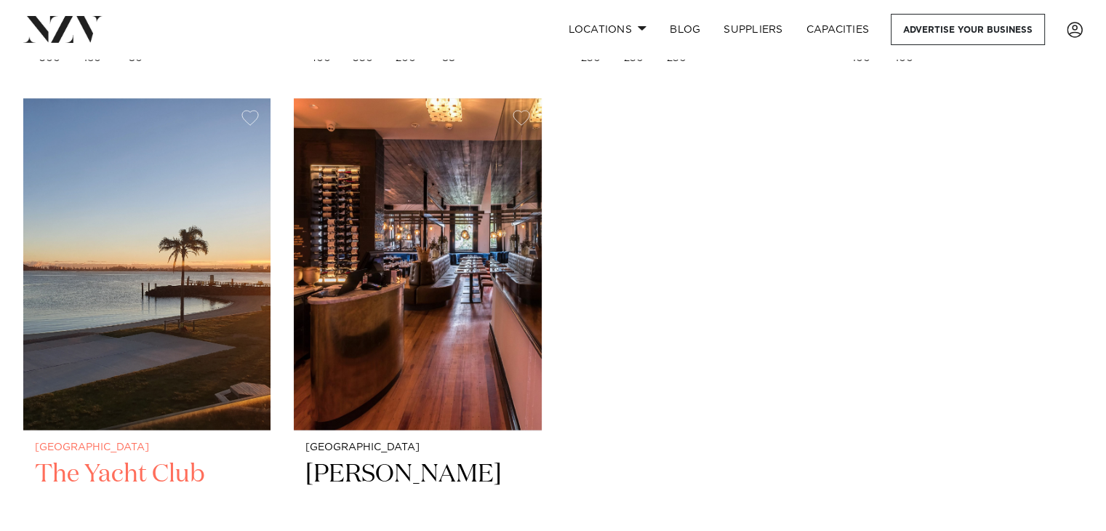
drag, startPoint x: 111, startPoint y: 243, endPoint x: 135, endPoint y: 236, distance: 24.9
click at [111, 243] on img at bounding box center [146, 264] width 247 height 332
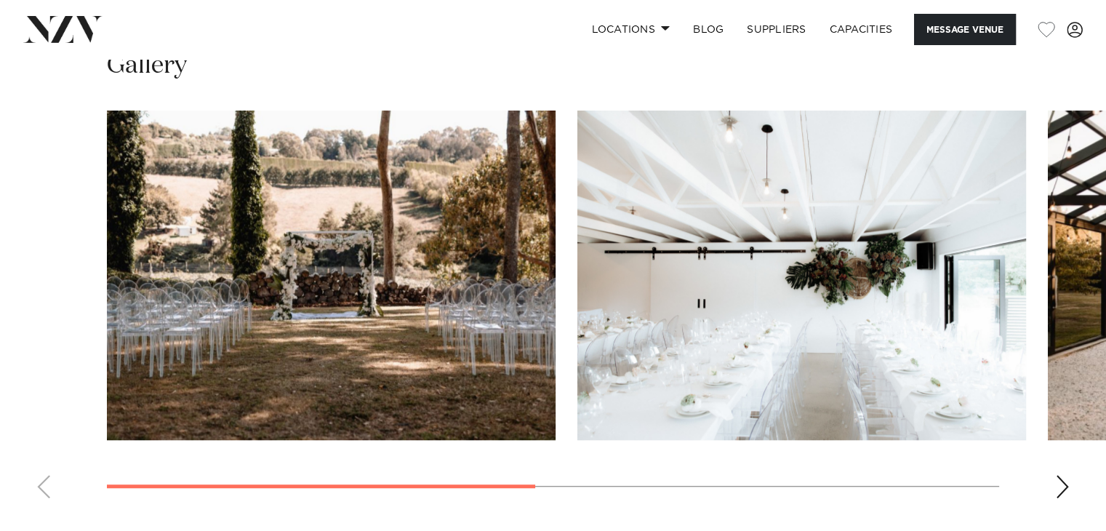
scroll to position [1091, 0]
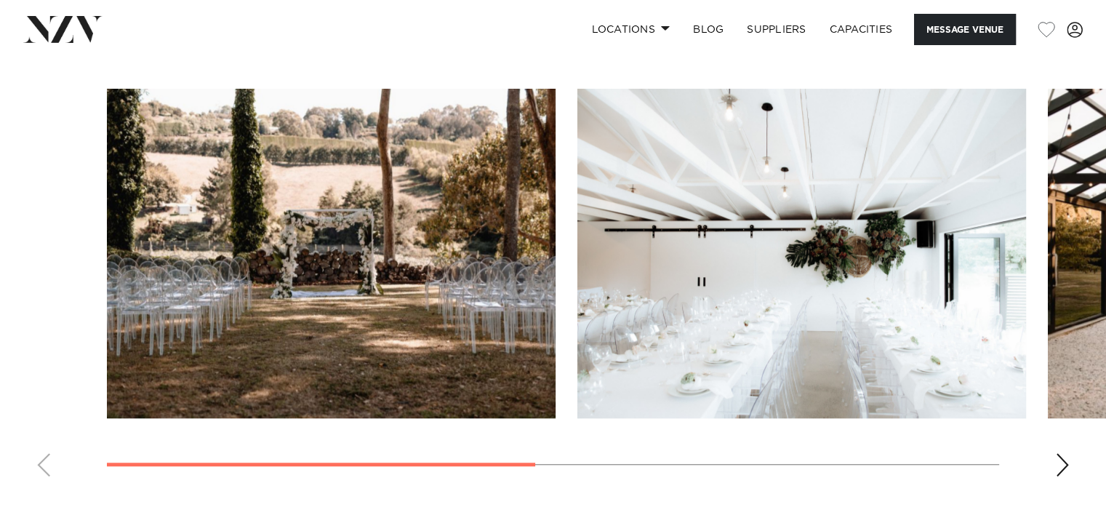
click at [1065, 461] on div "Next slide" at bounding box center [1062, 464] width 15 height 23
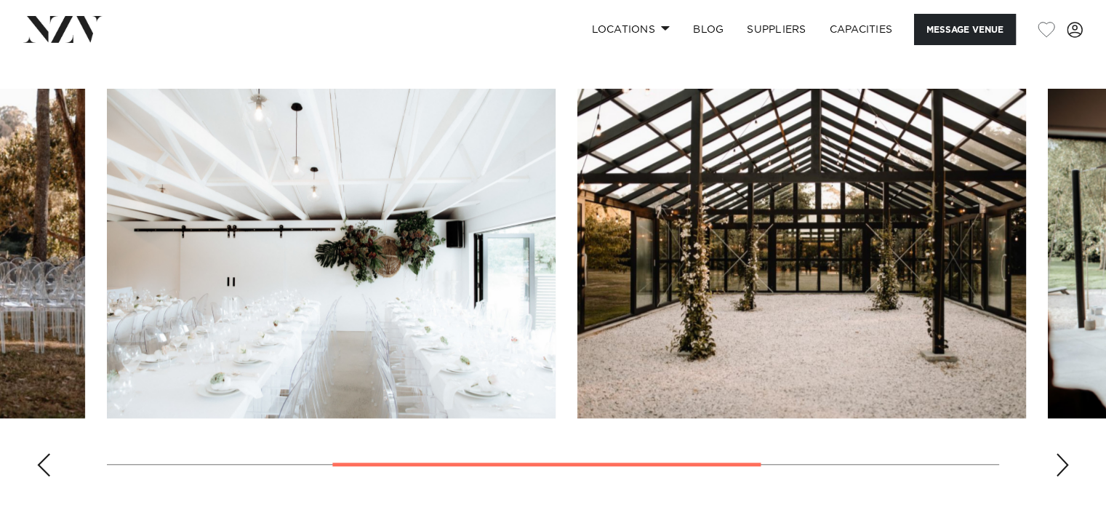
click at [1065, 461] on div "Next slide" at bounding box center [1062, 464] width 15 height 23
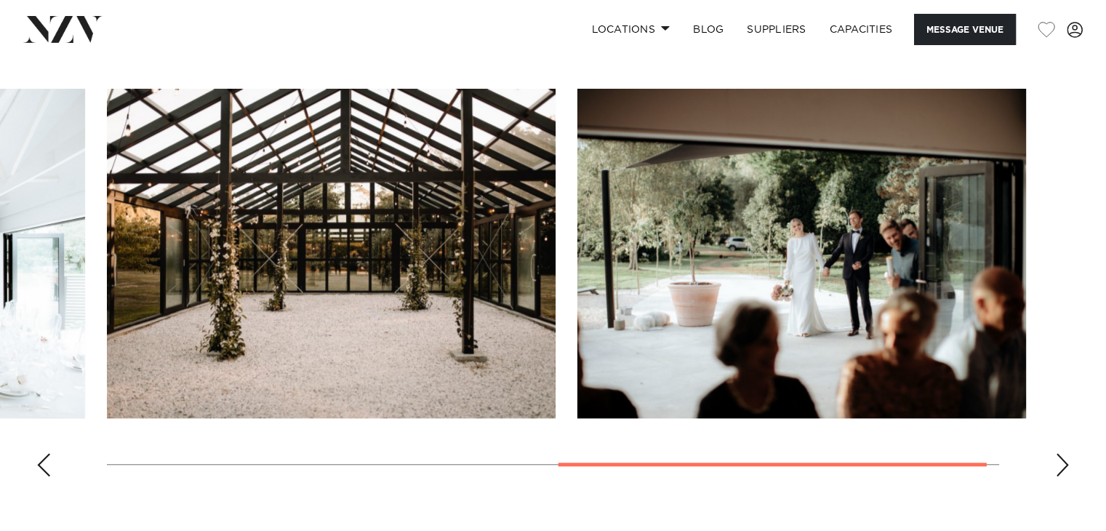
click at [1065, 461] on div "Next slide" at bounding box center [1062, 464] width 15 height 23
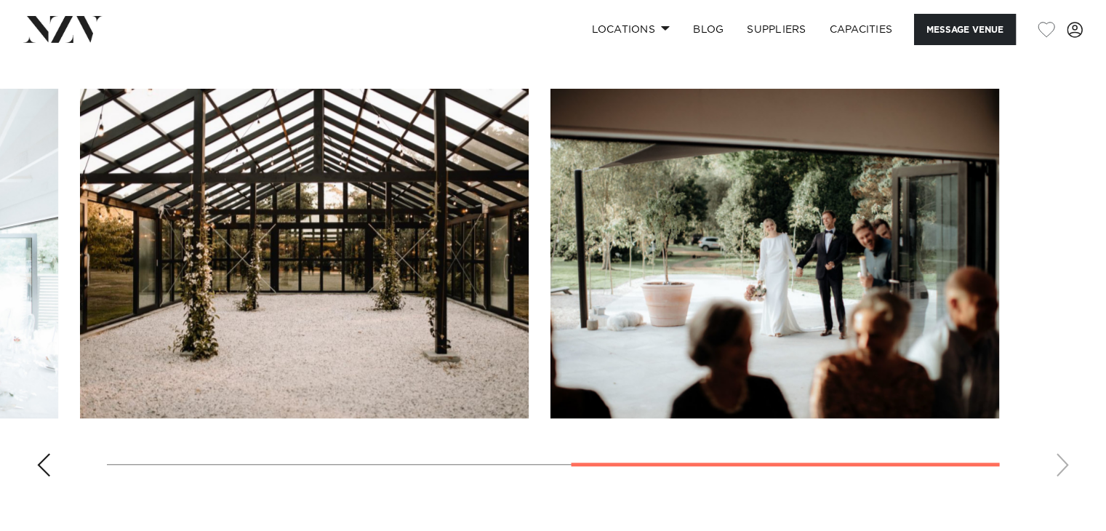
click at [47, 475] on div "Previous slide" at bounding box center [43, 464] width 15 height 23
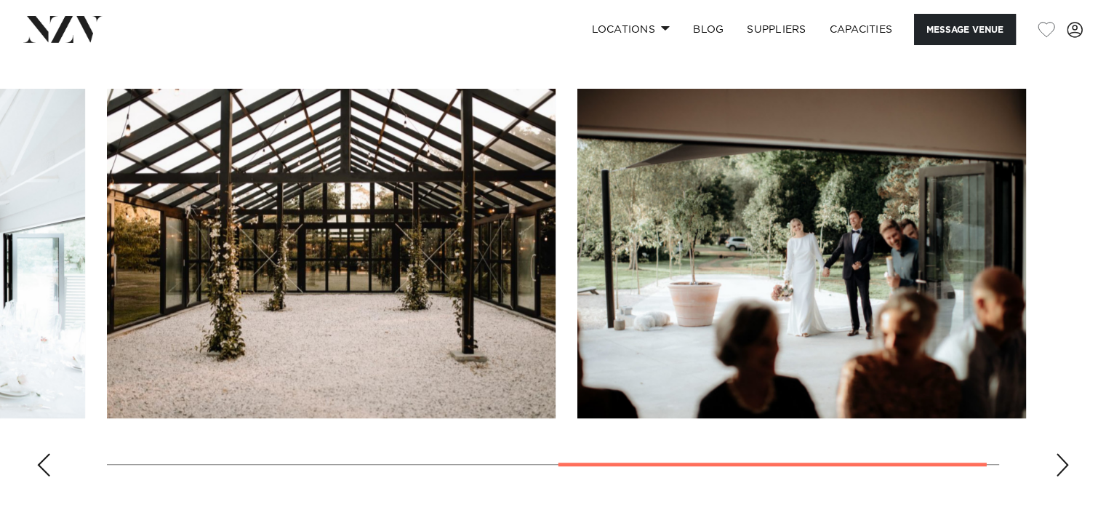
click at [49, 475] on swiper-container at bounding box center [553, 288] width 1106 height 399
click at [54, 466] on swiper-container at bounding box center [553, 288] width 1106 height 399
click at [44, 465] on div "Previous slide" at bounding box center [43, 464] width 15 height 23
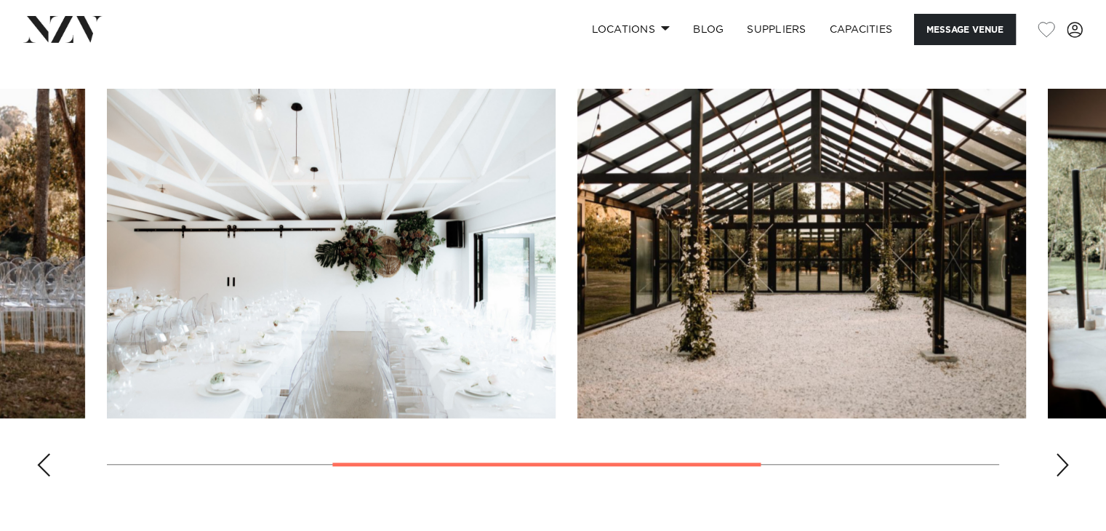
click at [44, 465] on div "Previous slide" at bounding box center [43, 464] width 15 height 23
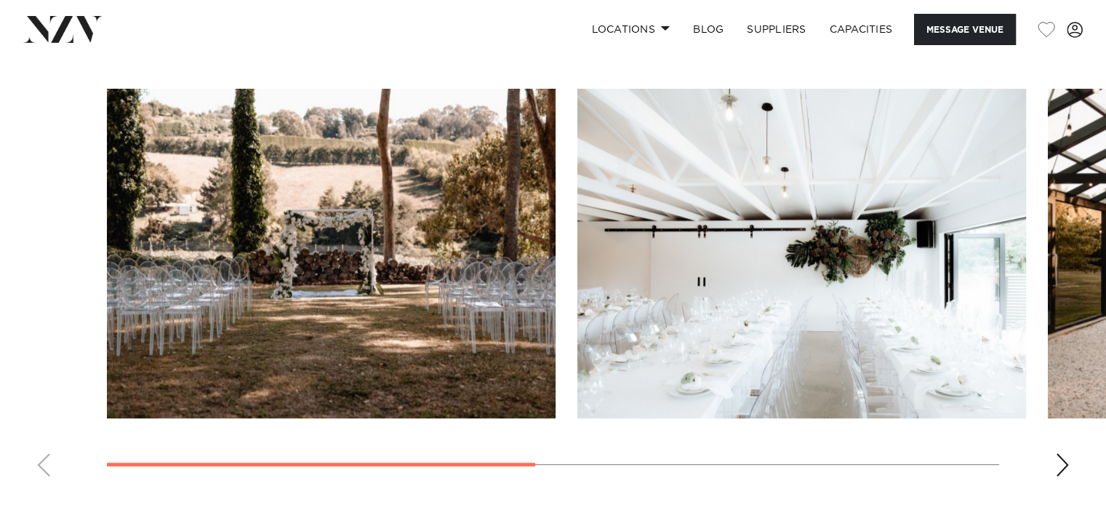
click at [1052, 455] on swiper-container at bounding box center [553, 288] width 1106 height 399
click at [1062, 460] on div "Next slide" at bounding box center [1062, 464] width 15 height 23
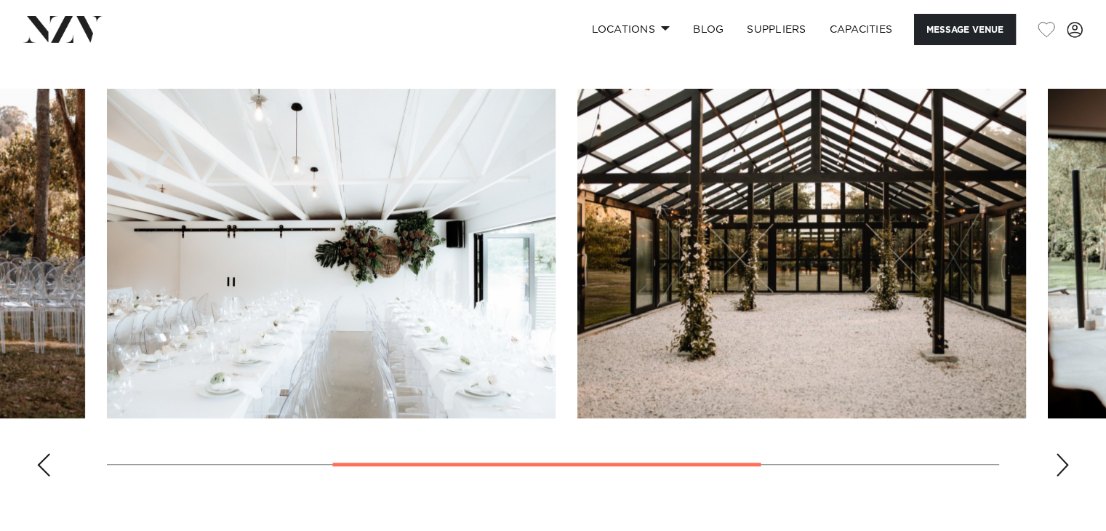
click at [1055, 458] on div "Next slide" at bounding box center [1062, 464] width 15 height 23
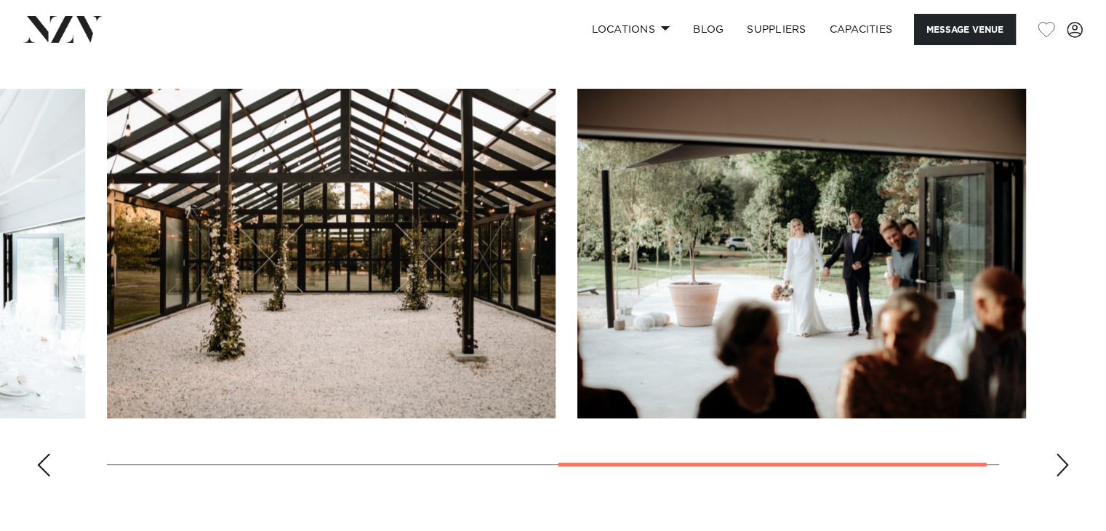
click at [1055, 458] on div "Next slide" at bounding box center [1062, 464] width 15 height 23
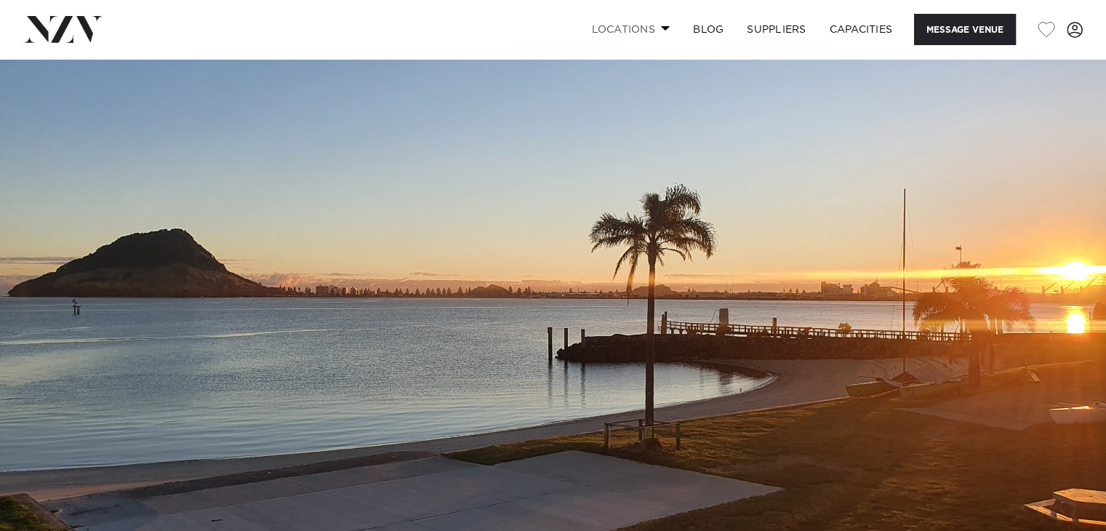
click at [625, 18] on link "Locations" at bounding box center [631, 29] width 102 height 31
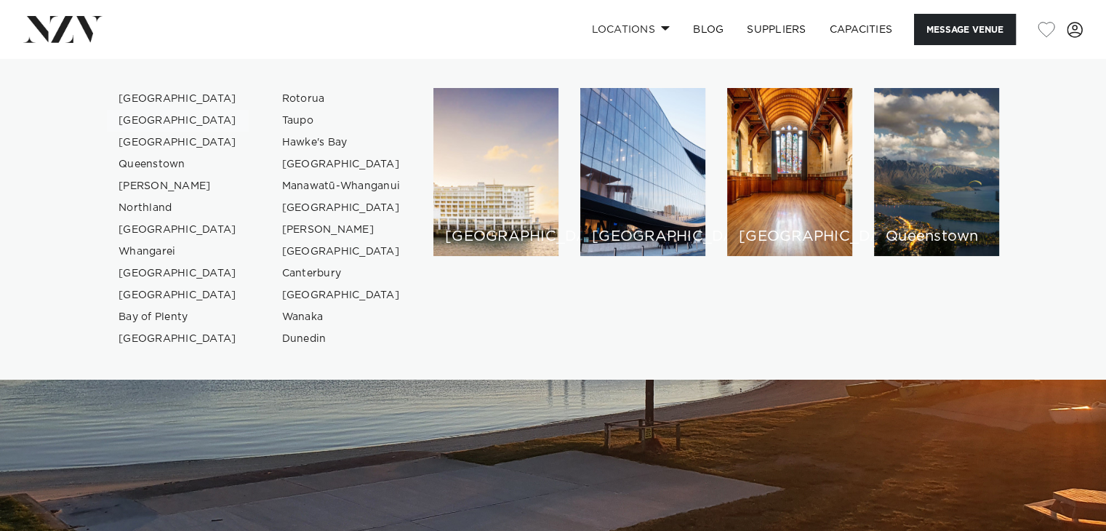
click at [148, 120] on link "[GEOGRAPHIC_DATA]" at bounding box center [178, 121] width 142 height 22
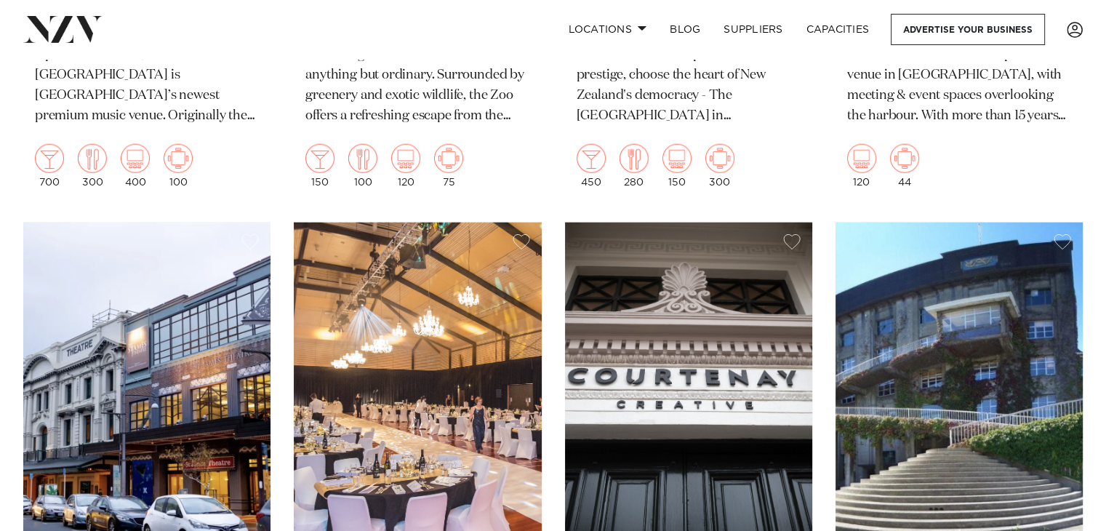
scroll to position [3782, 0]
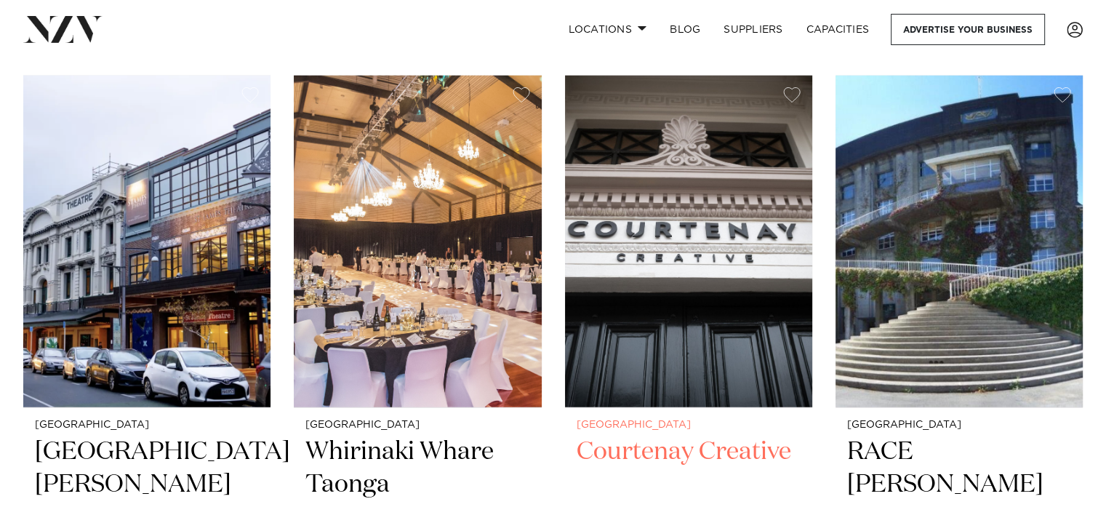
click at [704, 498] on h2 "Courtenay Creative" at bounding box center [689, 485] width 224 height 98
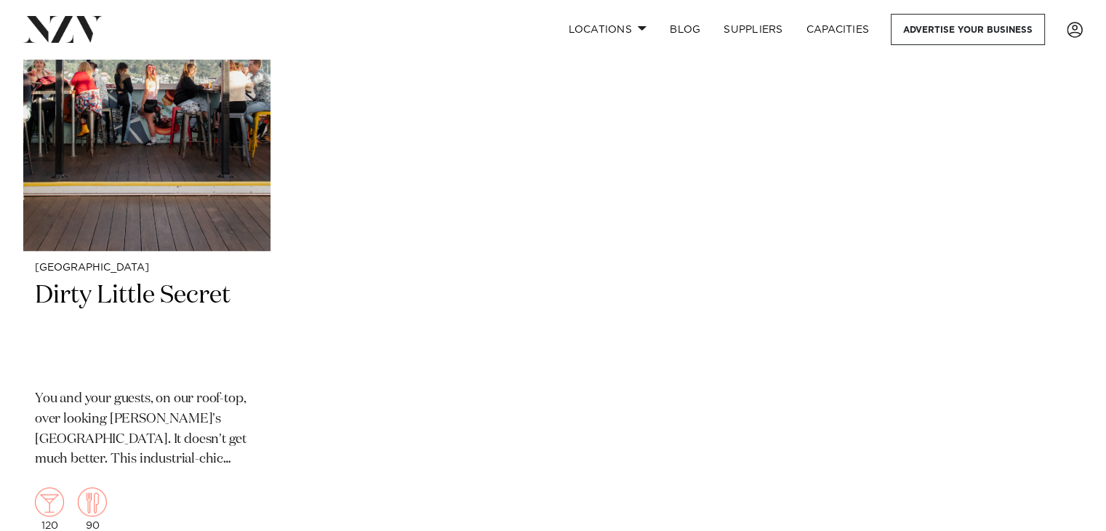
scroll to position [6454, 0]
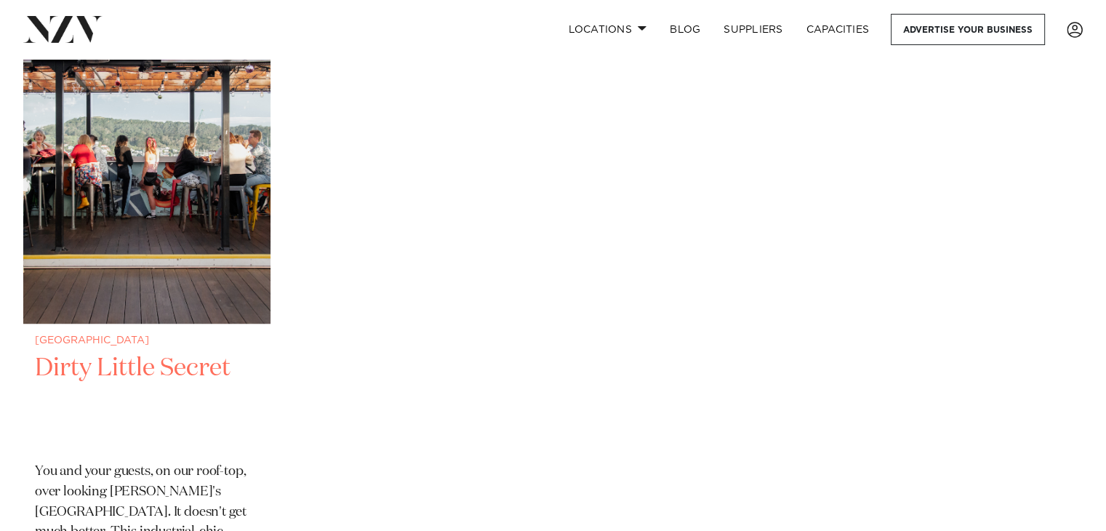
click at [128, 231] on img at bounding box center [146, 158] width 247 height 332
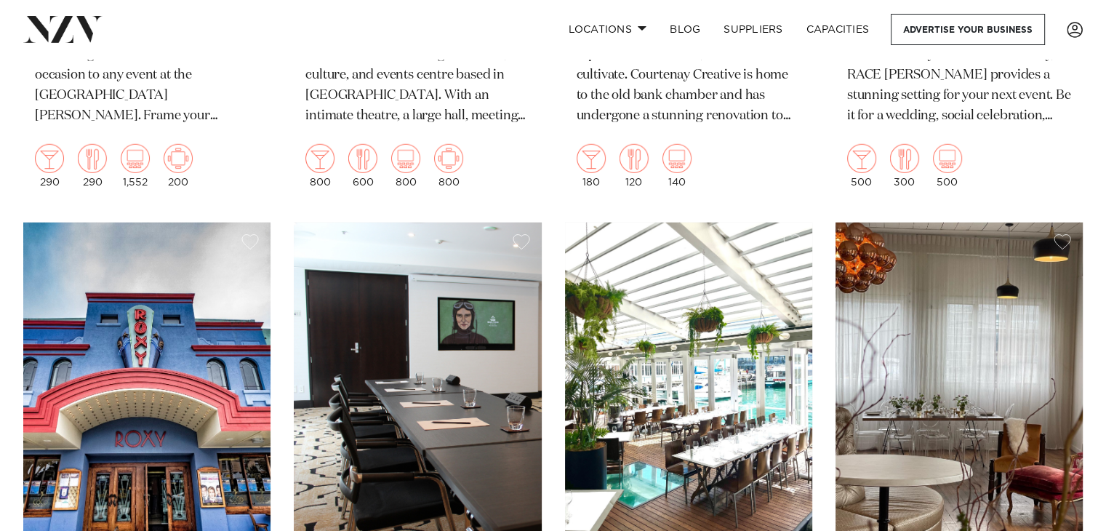
scroll to position [4530, 0]
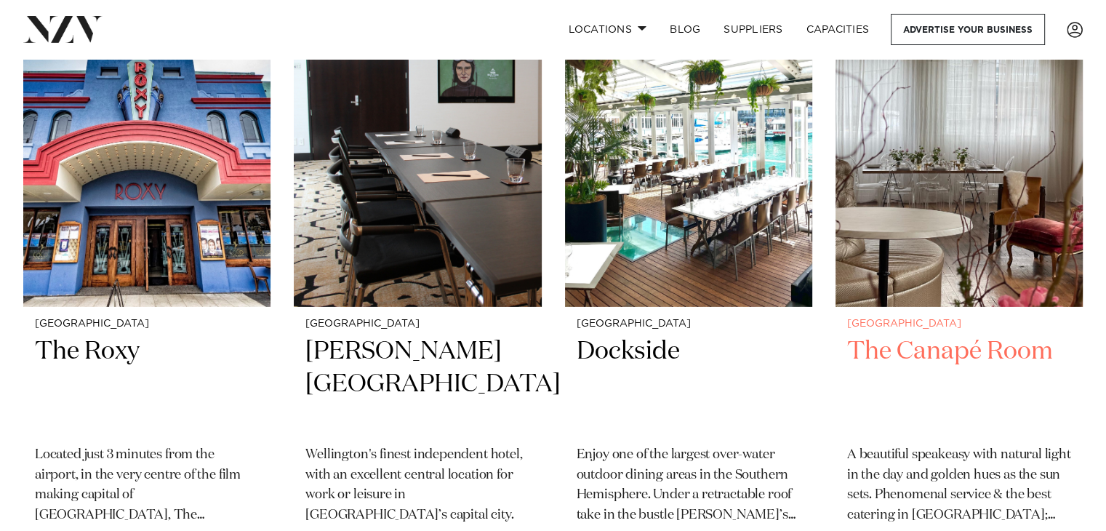
click at [941, 204] on img at bounding box center [959, 141] width 247 height 332
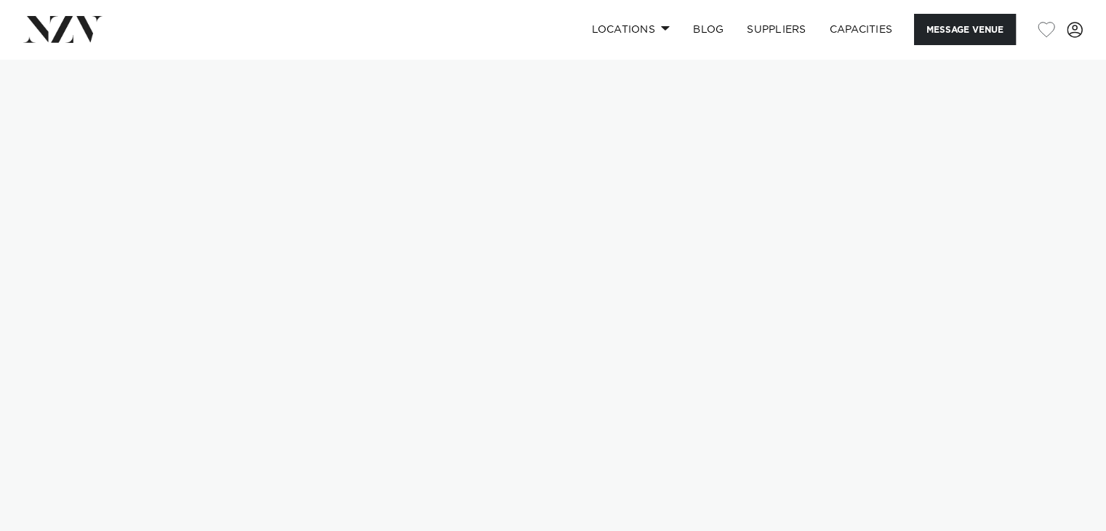
click at [357, 25] on div "Locations [GEOGRAPHIC_DATA] [GEOGRAPHIC_DATA] [GEOGRAPHIC_DATA] [GEOGRAPHIC_DAT…" at bounding box center [713, 29] width 740 height 31
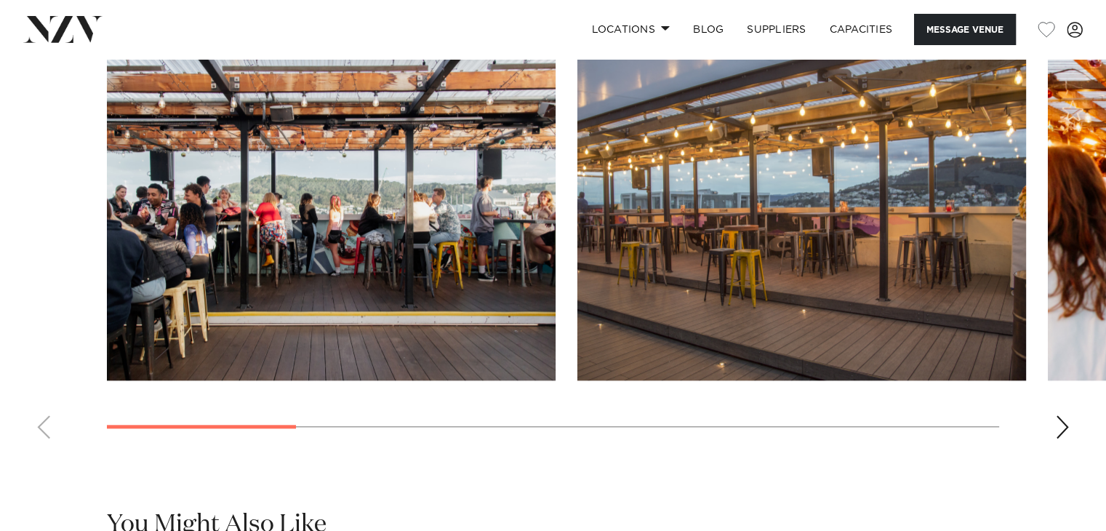
scroll to position [1382, 0]
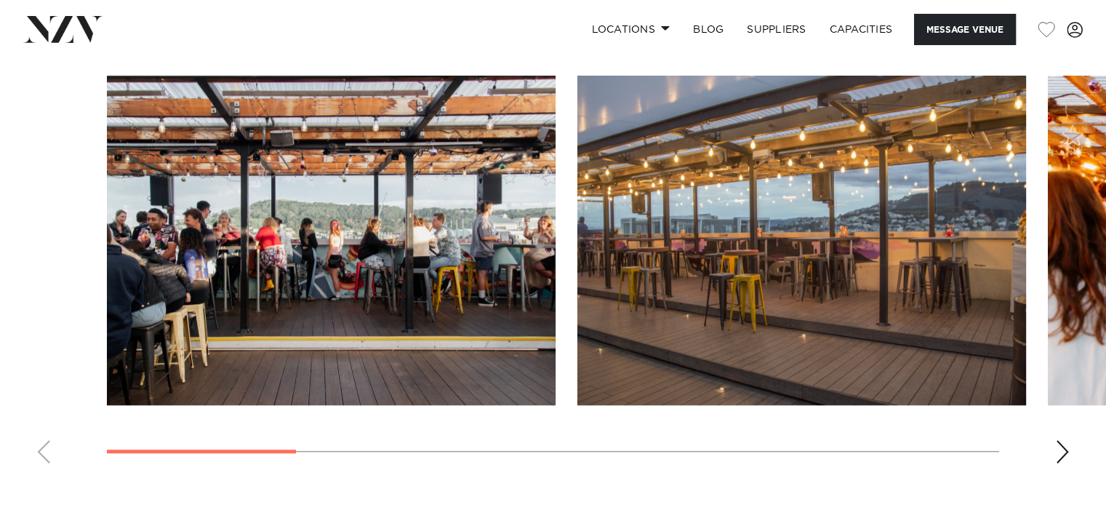
click at [1061, 441] on div "Next slide" at bounding box center [1062, 451] width 15 height 23
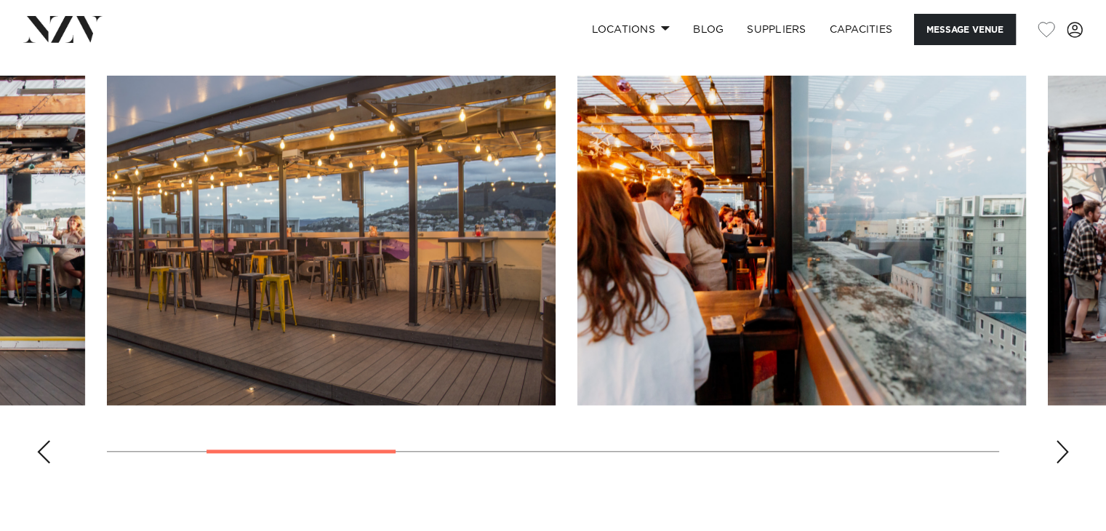
click at [1062, 445] on div "Next slide" at bounding box center [1062, 451] width 15 height 23
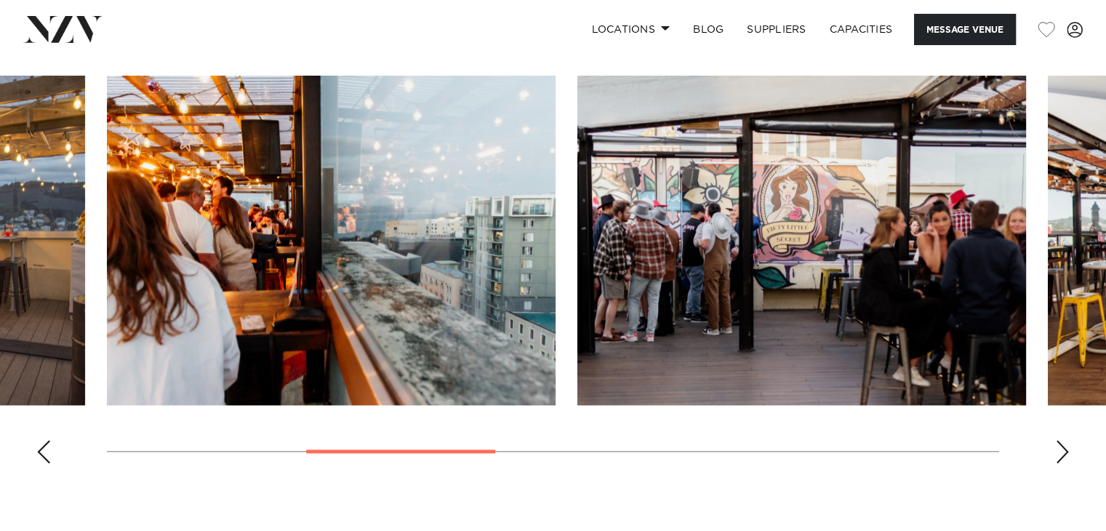
click at [1062, 445] on div "Next slide" at bounding box center [1062, 451] width 15 height 23
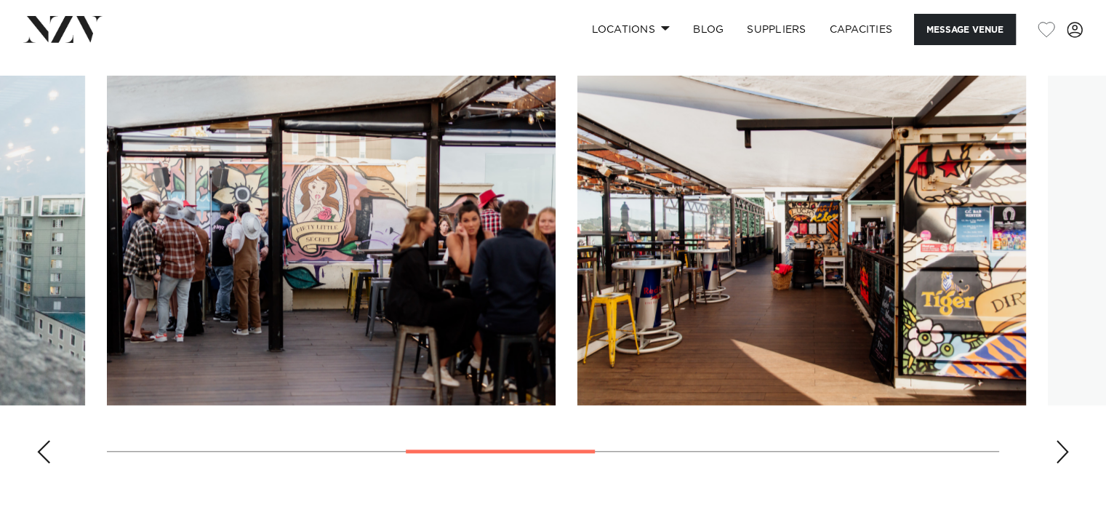
click at [1062, 445] on div "Next slide" at bounding box center [1062, 451] width 15 height 23
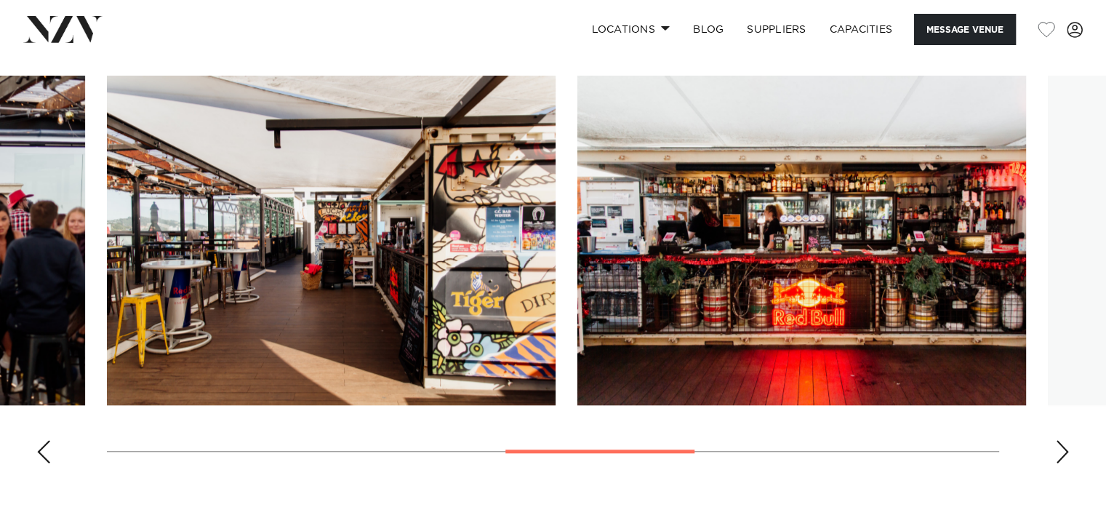
click at [1062, 445] on div "Next slide" at bounding box center [1062, 451] width 15 height 23
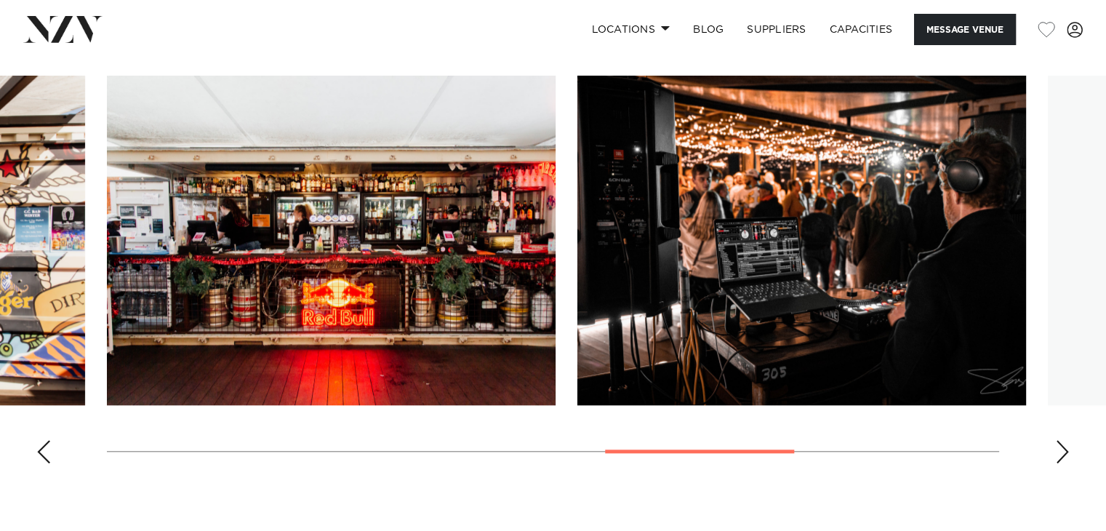
click at [1066, 452] on div "Next slide" at bounding box center [1062, 451] width 15 height 23
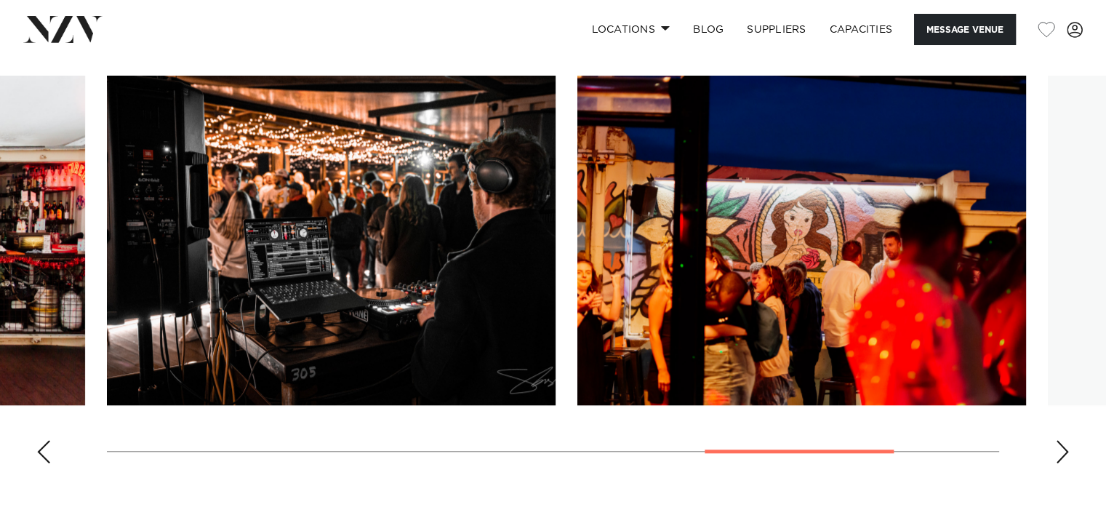
click at [1066, 452] on div "Next slide" at bounding box center [1062, 451] width 15 height 23
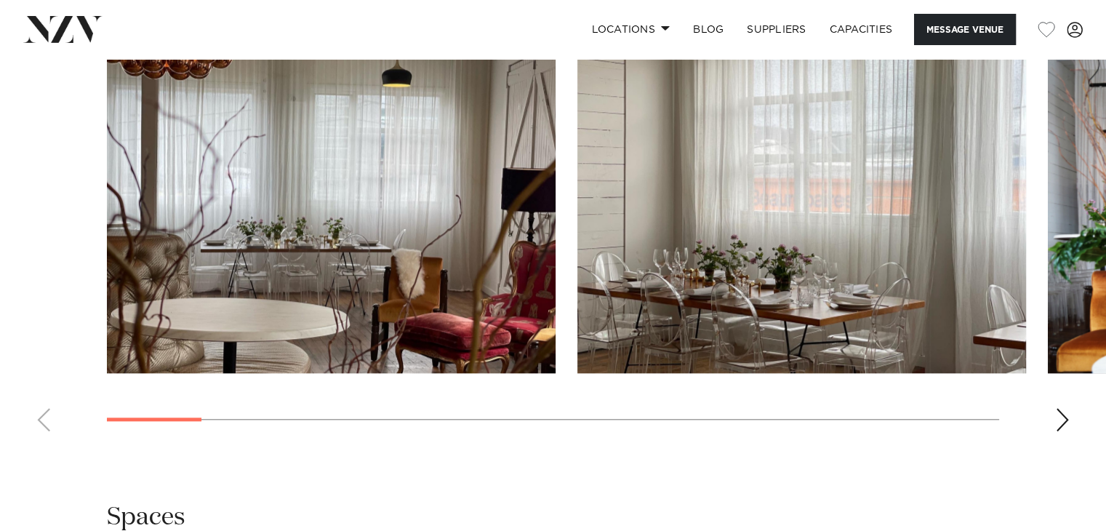
scroll to position [1455, 0]
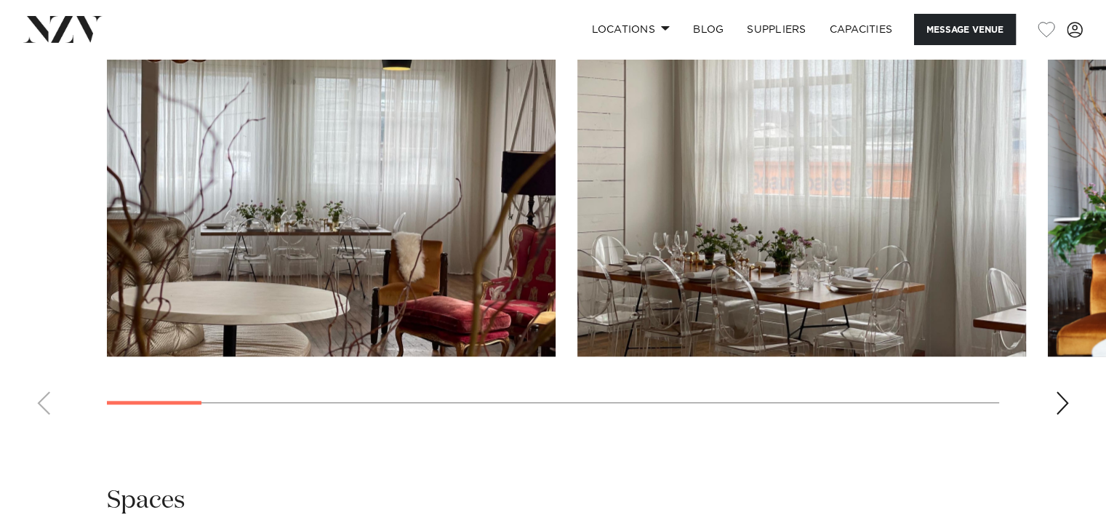
click at [1068, 408] on div "Next slide" at bounding box center [1062, 402] width 15 height 23
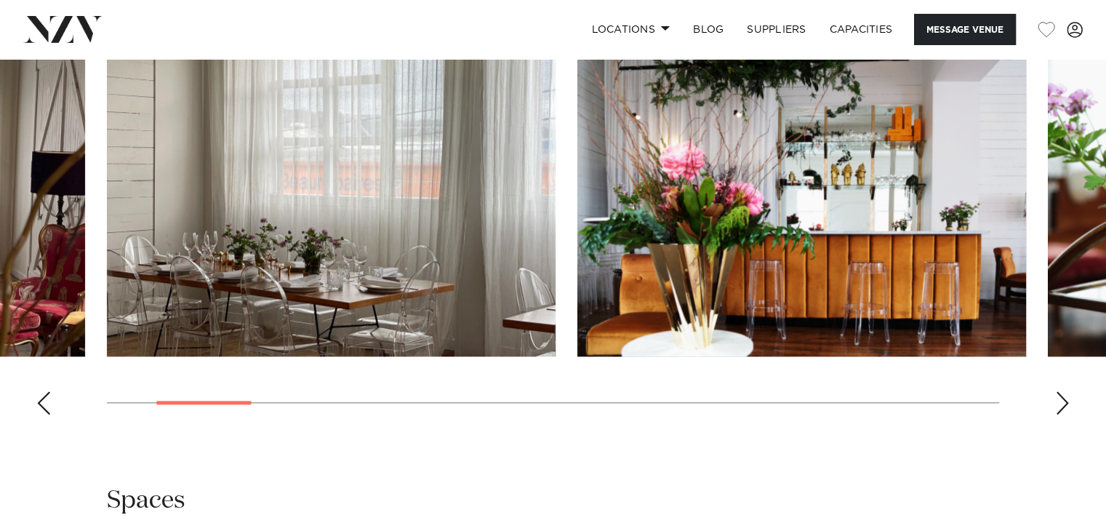
click at [1068, 408] on div "Next slide" at bounding box center [1062, 402] width 15 height 23
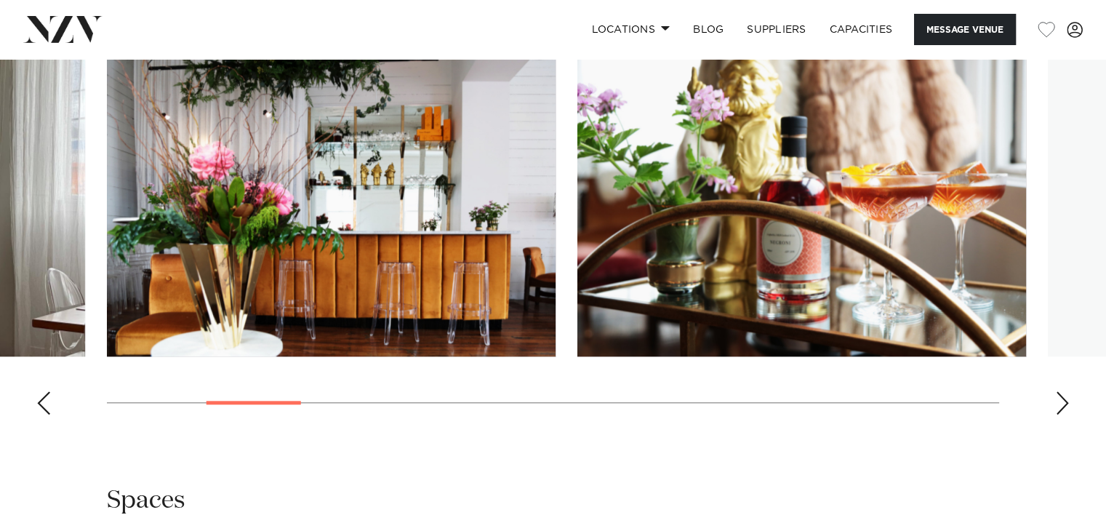
click at [1068, 408] on div "Next slide" at bounding box center [1062, 402] width 15 height 23
